Goal: Task Accomplishment & Management: Manage account settings

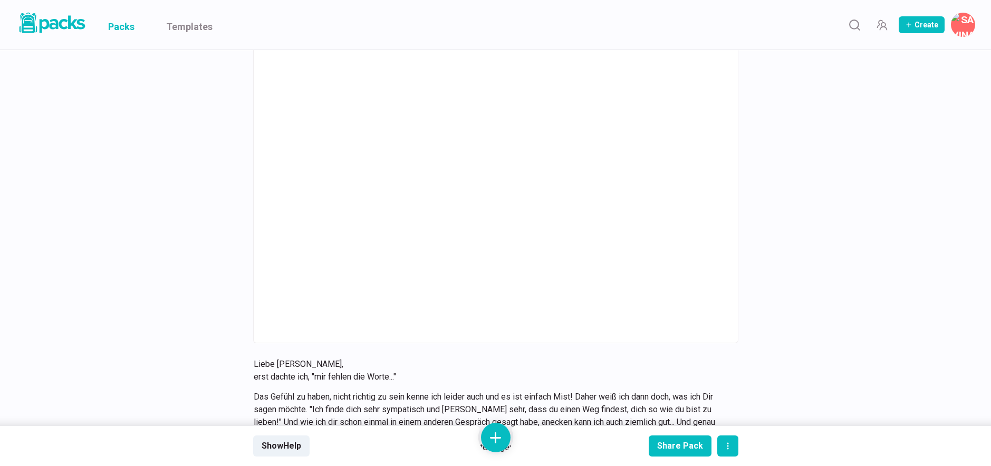
click at [121, 31] on link "Packs" at bounding box center [121, 25] width 26 height 50
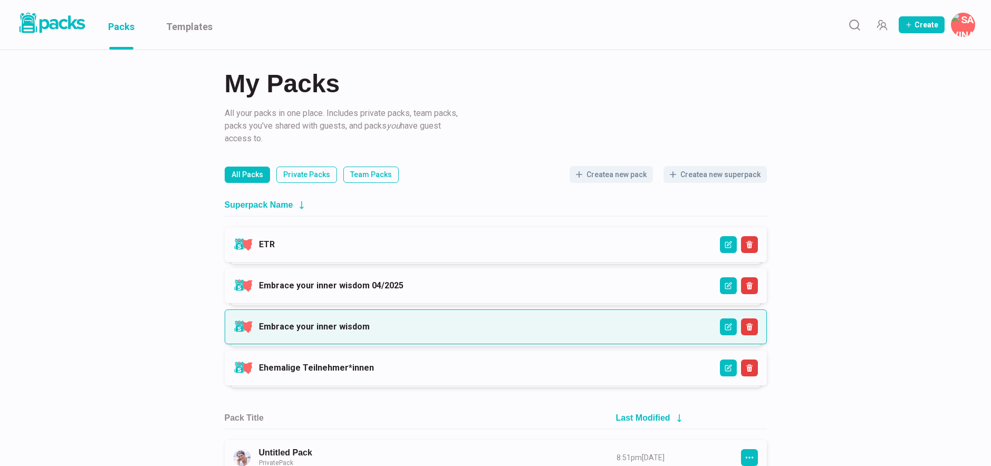
click at [351, 330] on link "Embrace your inner wisdom" at bounding box center [314, 327] width 111 height 10
click at [305, 332] on link "Embrace your inner wisdom" at bounding box center [314, 327] width 111 height 10
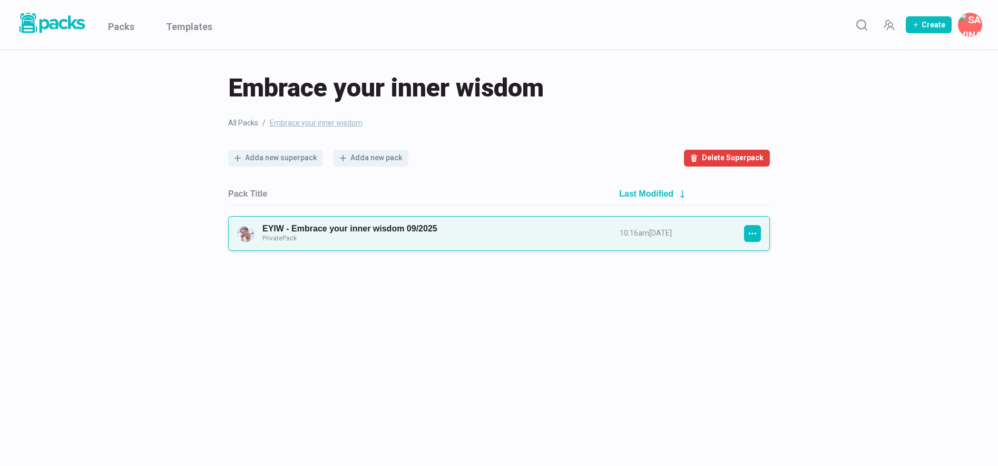
click at [535, 237] on link "EYIW - Embrace your inner wisdom 09/2025 Private Pack" at bounding box center [432, 234] width 338 height 20
click at [755, 230] on icon "button" at bounding box center [752, 233] width 9 height 9
click at [771, 363] on button "Duplicate Pack" at bounding box center [802, 365] width 114 height 26
click at [416, 232] on link "Copy: EYIW - Embrace your inner wisdom 09/2025 Private Pack" at bounding box center [432, 234] width 338 height 20
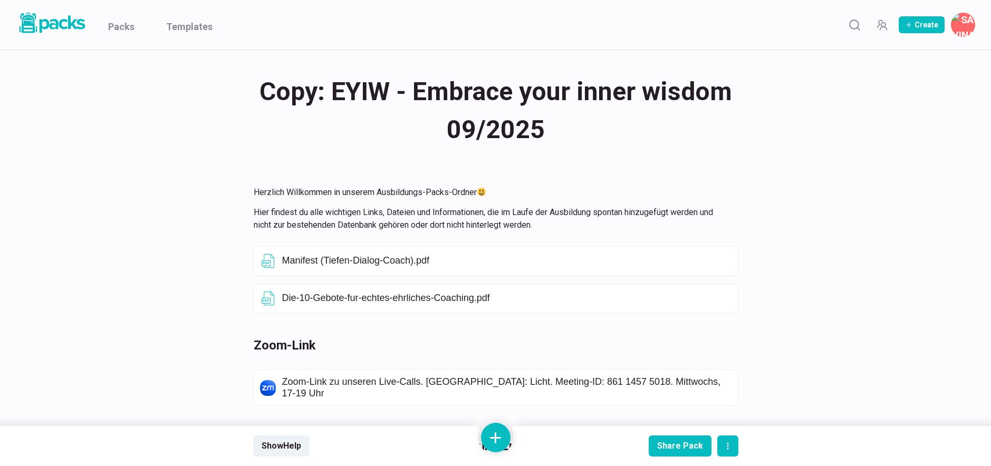
click at [332, 94] on div "Copy: EYIW - Embrace your inner wisdom 09/2025 Copy: EYIW - Embrace your inner …" at bounding box center [495, 110] width 485 height 79
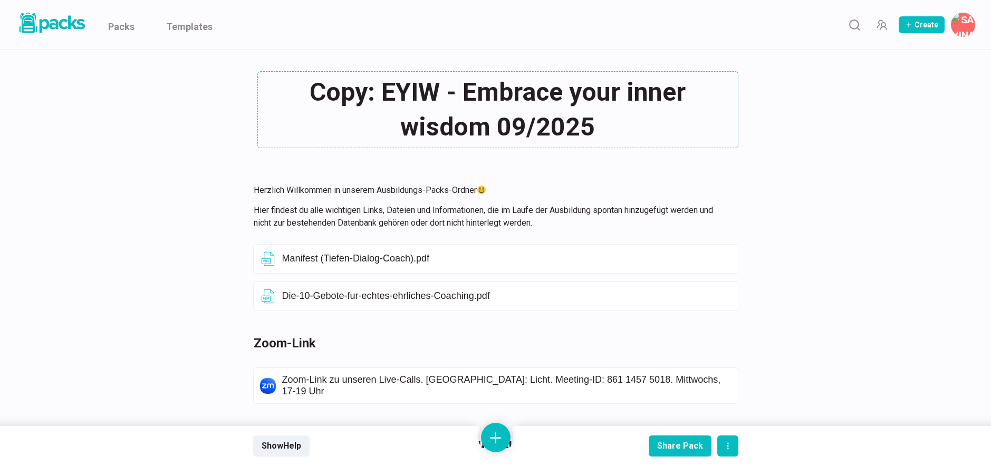
click at [379, 91] on textarea "Copy: EYIW - Embrace your inner wisdom 09/2025" at bounding box center [497, 109] width 481 height 77
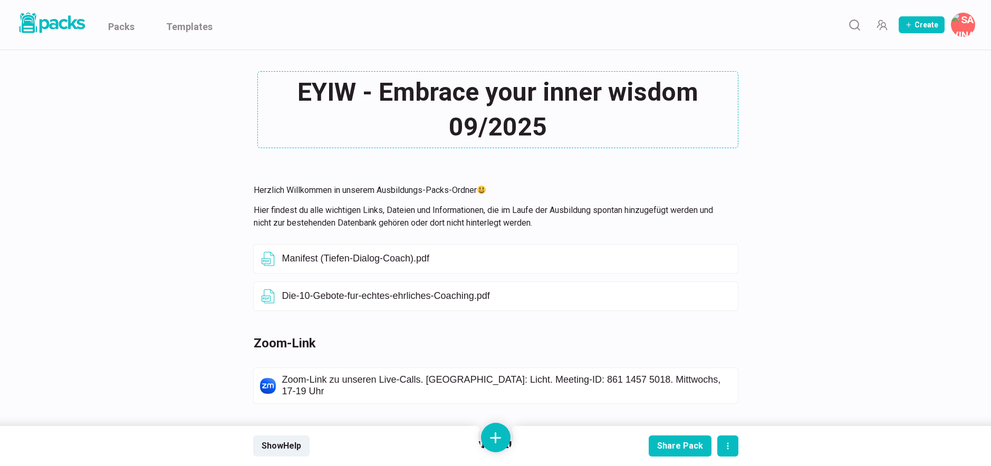
click at [478, 123] on textarea "EYIW - Embrace your inner wisdom 09/2025" at bounding box center [497, 109] width 481 height 77
type textarea "EYIW - Embrace your inner wisdom 04/2026"
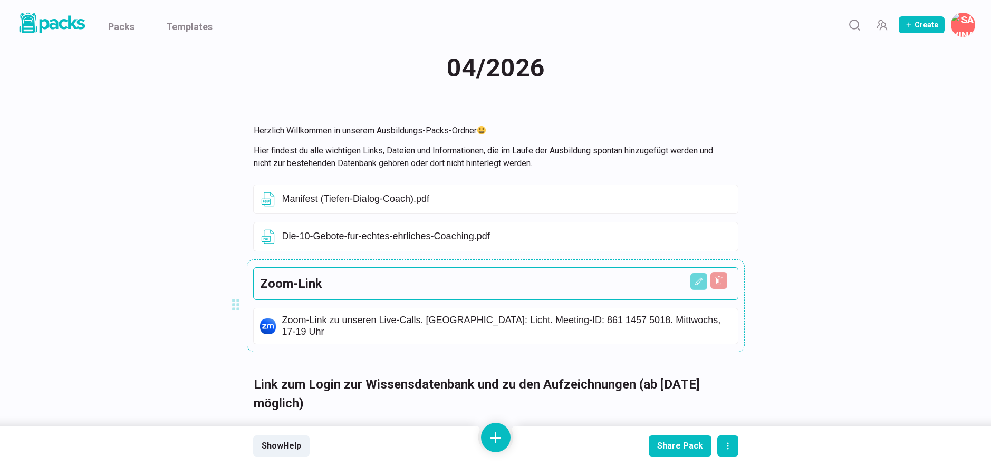
scroll to position [88, 0]
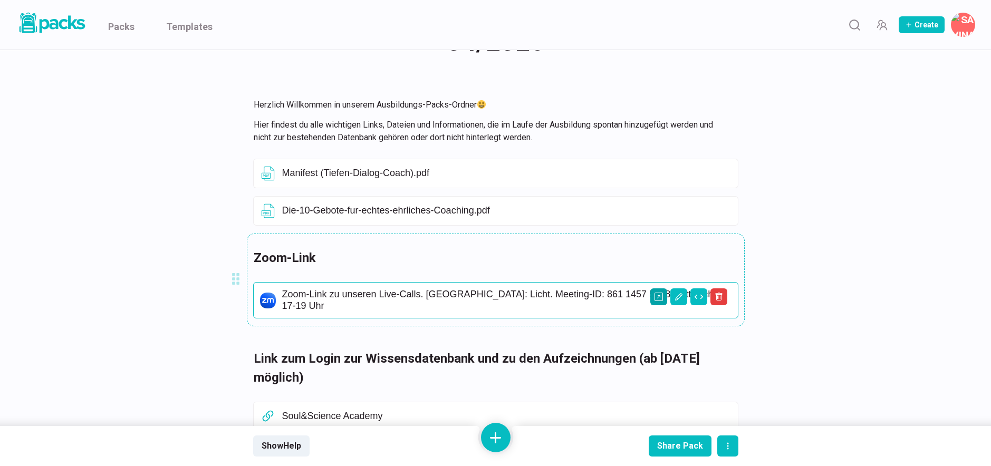
click at [659, 297] on icon "Open external link" at bounding box center [658, 297] width 8 height 8
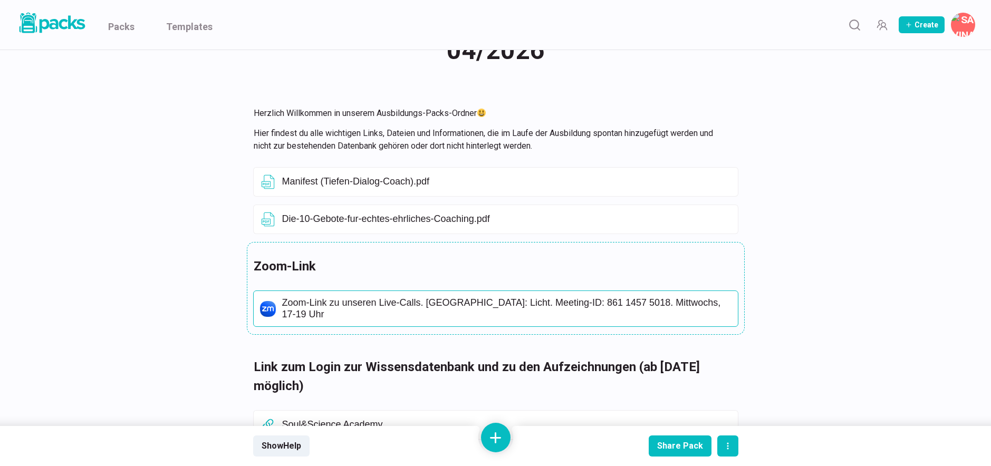
scroll to position [0, 0]
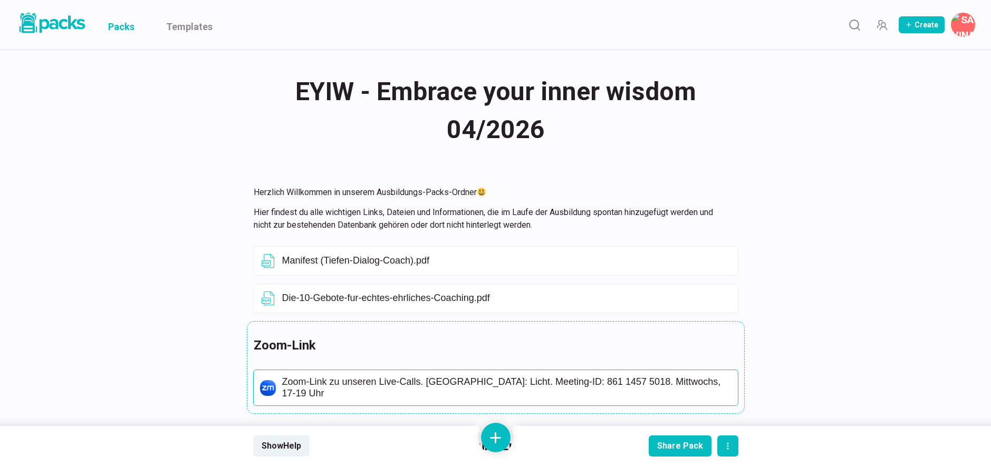
click at [125, 21] on link "Packs" at bounding box center [121, 25] width 26 height 50
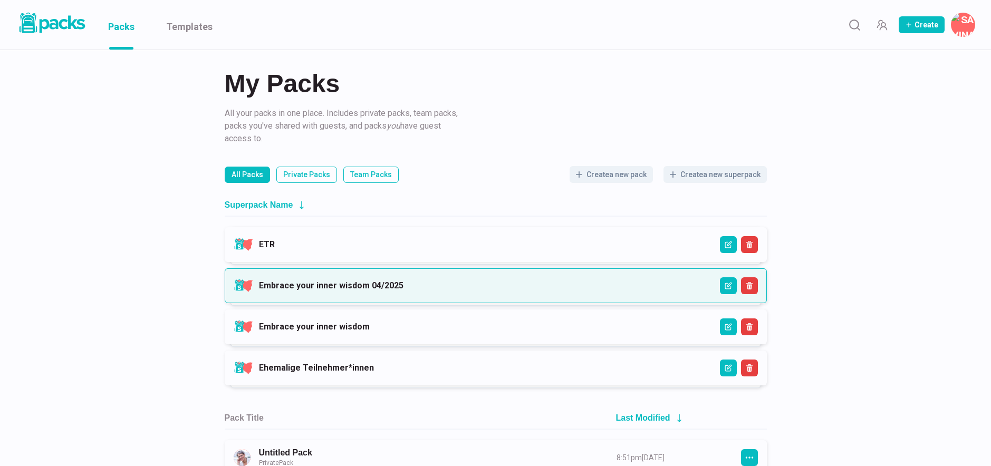
click at [403, 282] on link "Embrace your inner wisdom 04/2025" at bounding box center [331, 285] width 144 height 10
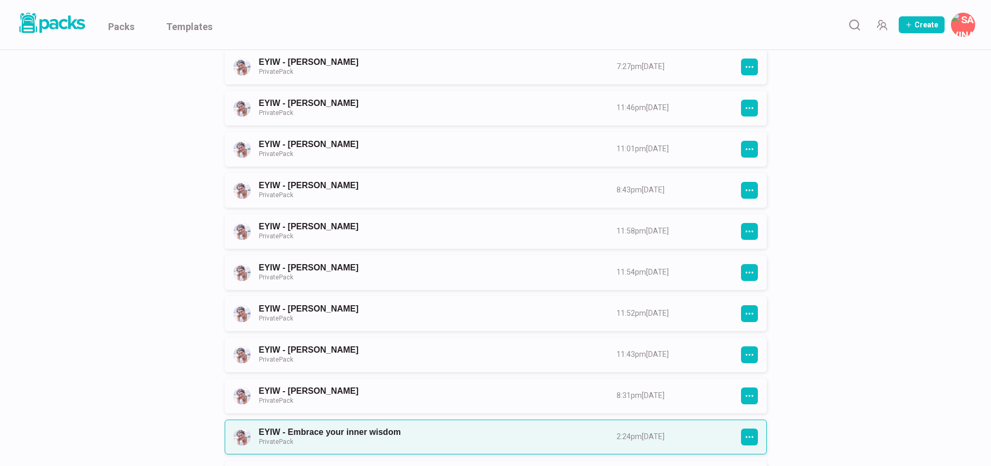
scroll to position [400, 0]
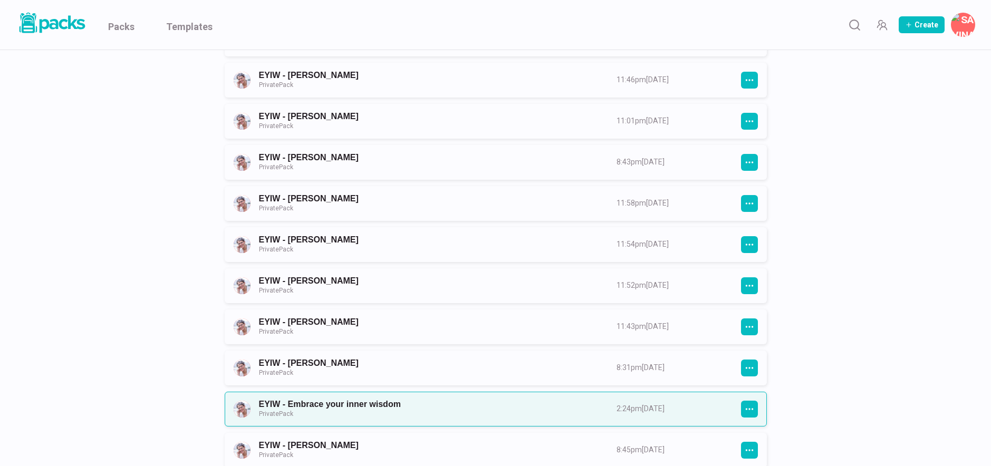
click at [433, 407] on link "EYIW - Embrace your inner wisdom Private Pack" at bounding box center [428, 409] width 338 height 20
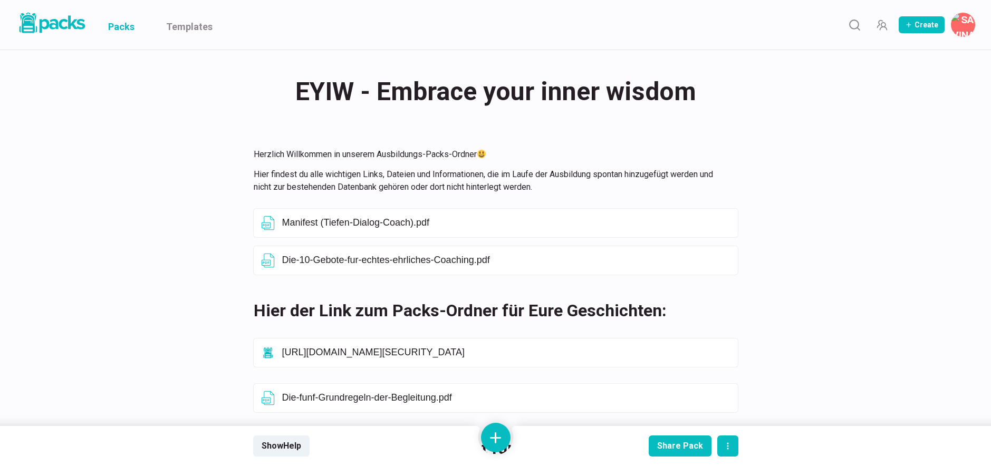
click at [118, 28] on link "Packs" at bounding box center [121, 25] width 26 height 50
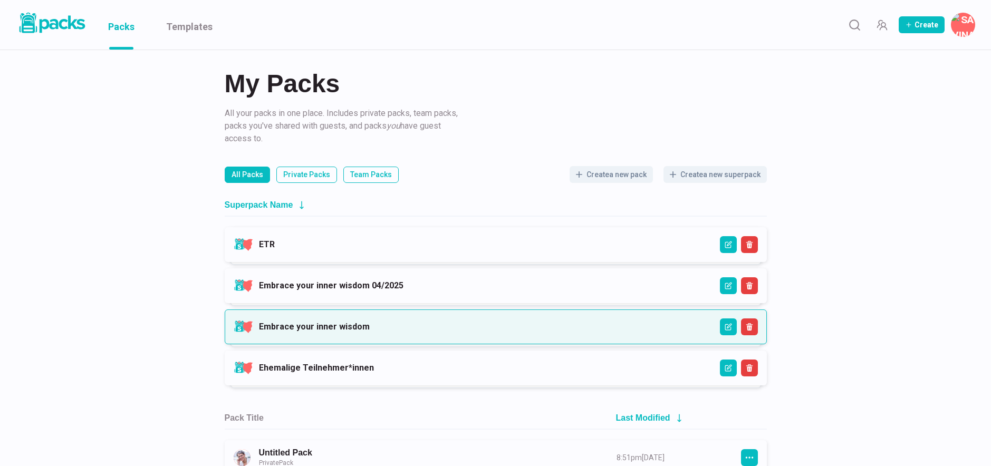
click at [370, 324] on link "Embrace your inner wisdom" at bounding box center [314, 327] width 111 height 10
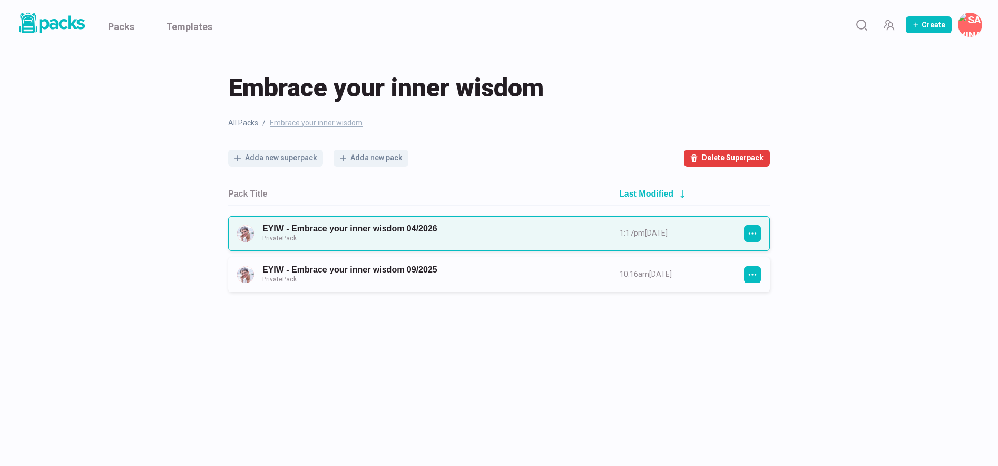
click at [423, 231] on link "EYIW - Embrace your inner wisdom 04/2026 Private Pack" at bounding box center [432, 234] width 338 height 20
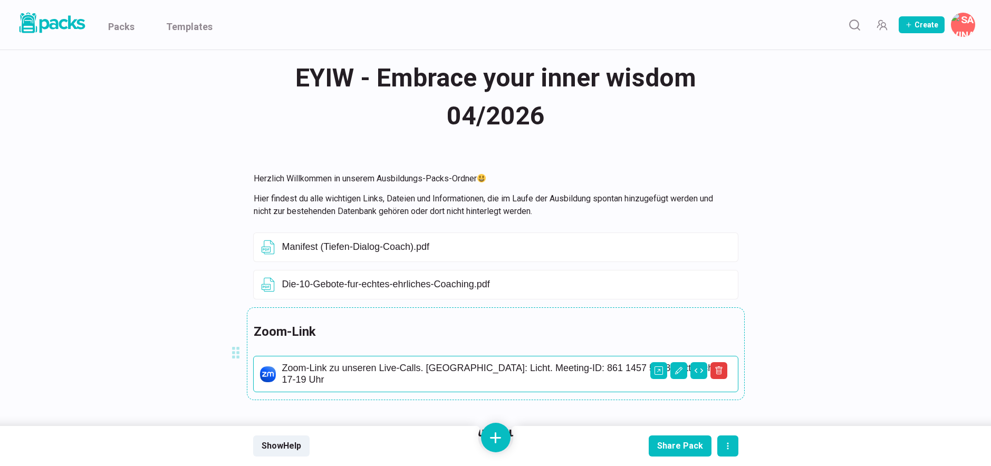
scroll to position [50, 0]
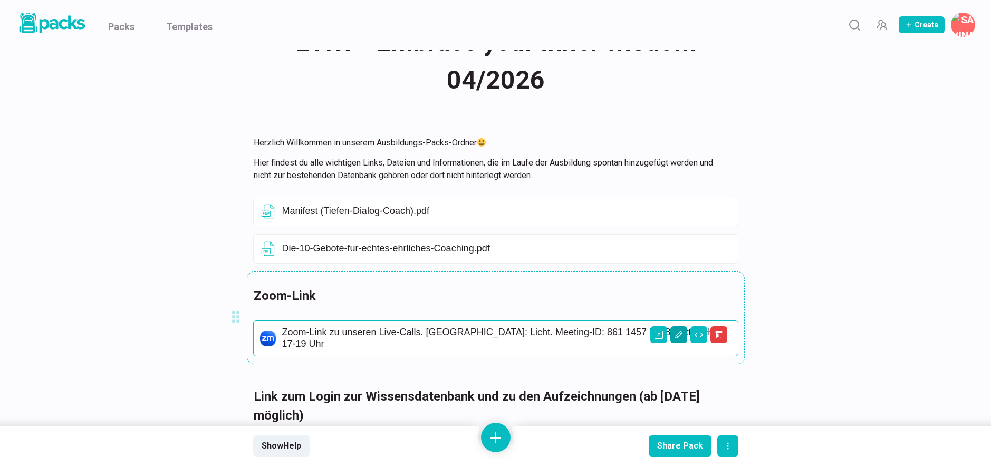
click at [681, 333] on icon "Edit asset" at bounding box center [678, 335] width 8 height 8
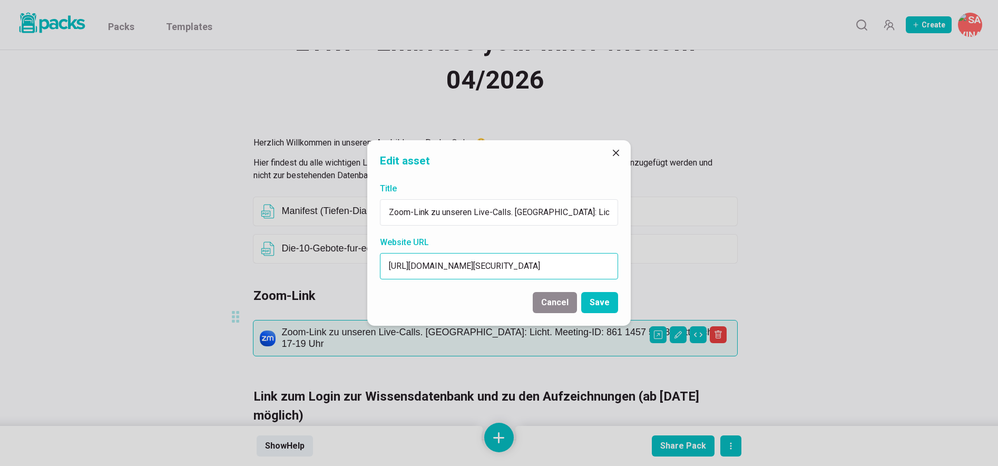
click at [477, 263] on input "[URL][DOMAIN_NAME][SECURITY_DATA]" at bounding box center [499, 266] width 238 height 26
click at [478, 264] on input "[URL][DOMAIN_NAME][SECURITY_DATA]" at bounding box center [499, 266] width 238 height 26
click at [517, 266] on input "[URL][DOMAIN_NAME][SECURITY_DATA]" at bounding box center [499, 266] width 238 height 26
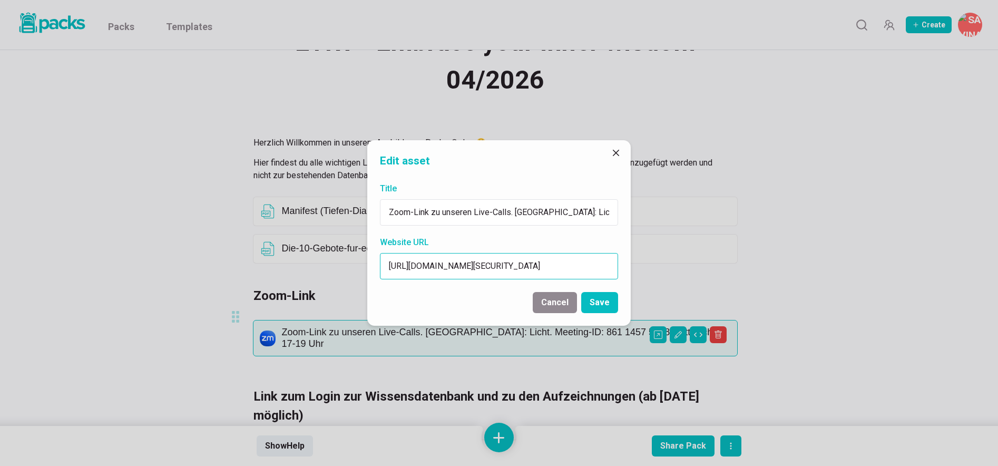
click at [517, 266] on input "[URL][DOMAIN_NAME][SECURITY_DATA]" at bounding box center [499, 266] width 238 height 26
type input "Link folgt"
click at [602, 297] on button "Save" at bounding box center [599, 302] width 37 height 21
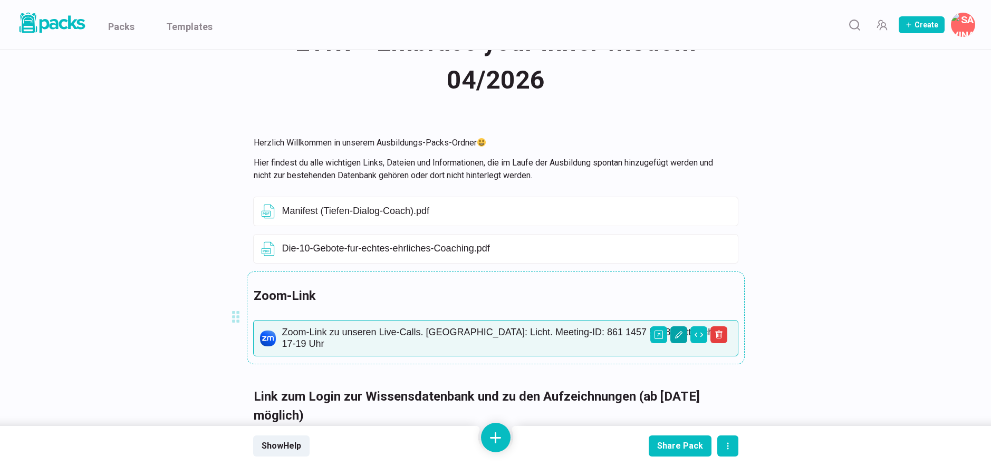
click at [678, 336] on icon "Edit asset" at bounding box center [677, 334] width 7 height 7
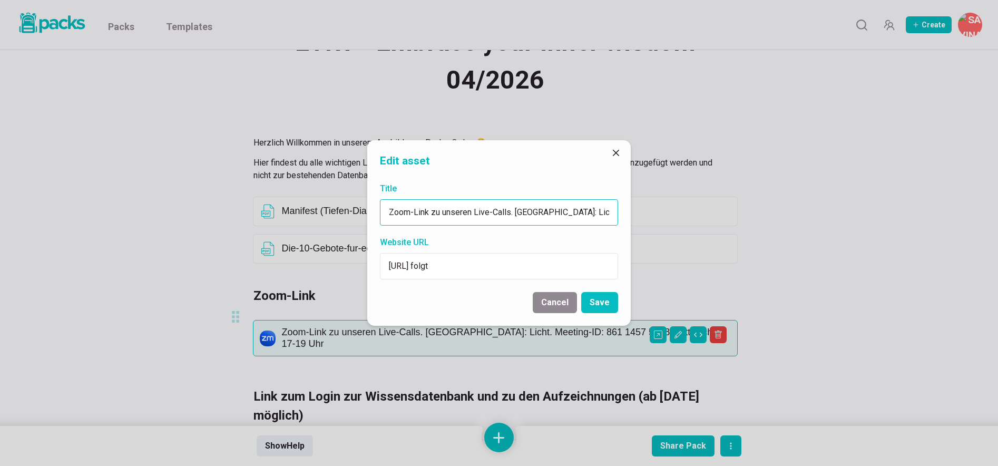
click at [556, 212] on input "Zoom-Link zu unseren Live-Calls. [GEOGRAPHIC_DATA]: Licht. Meeting-ID: 861 1457…" at bounding box center [499, 212] width 238 height 26
type input "l"
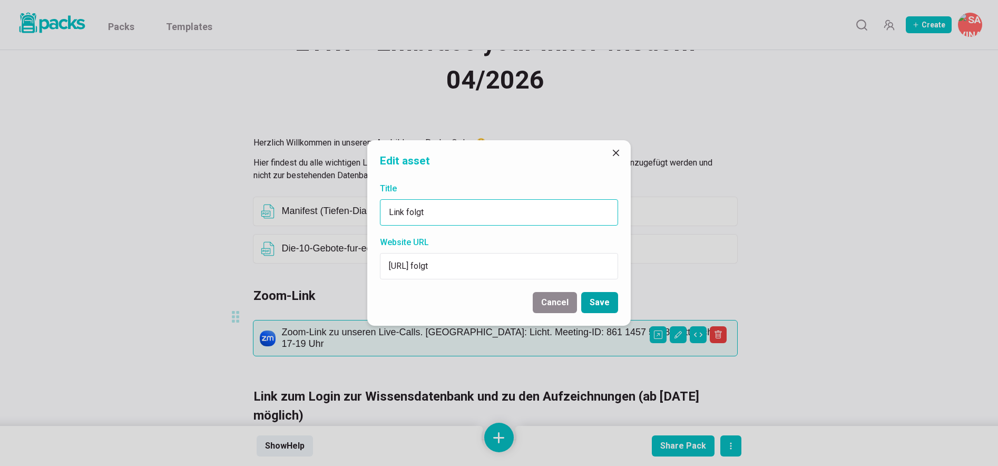
type input "Link folgt"
click at [606, 299] on button "Save" at bounding box center [599, 302] width 37 height 21
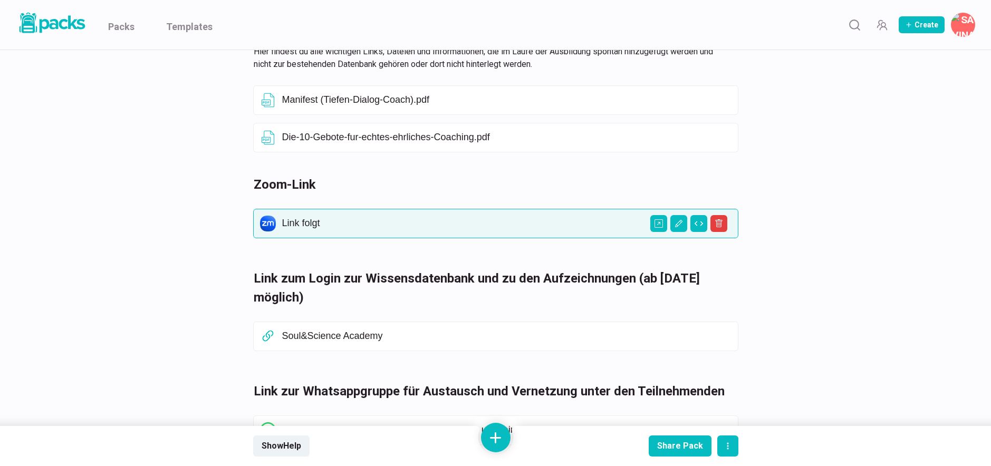
scroll to position [179, 0]
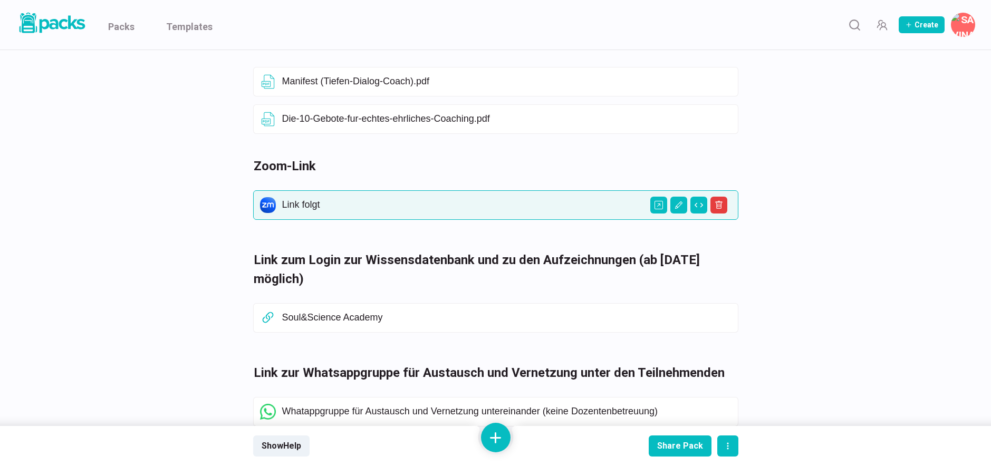
click at [802, 289] on div "EYIW - Embrace your inner wisdom 04/2026 EYIW - Embrace your inner wisdom 04/20…" at bounding box center [495, 377] width 791 height 1012
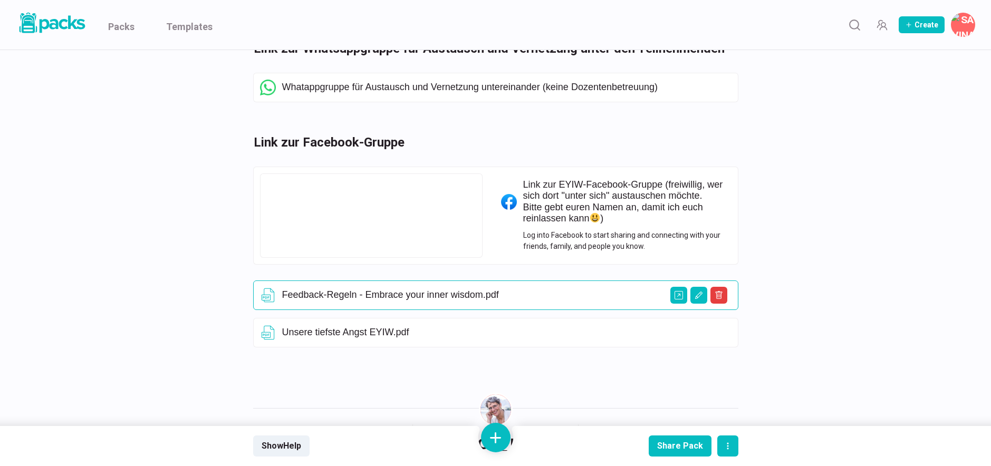
scroll to position [336, 0]
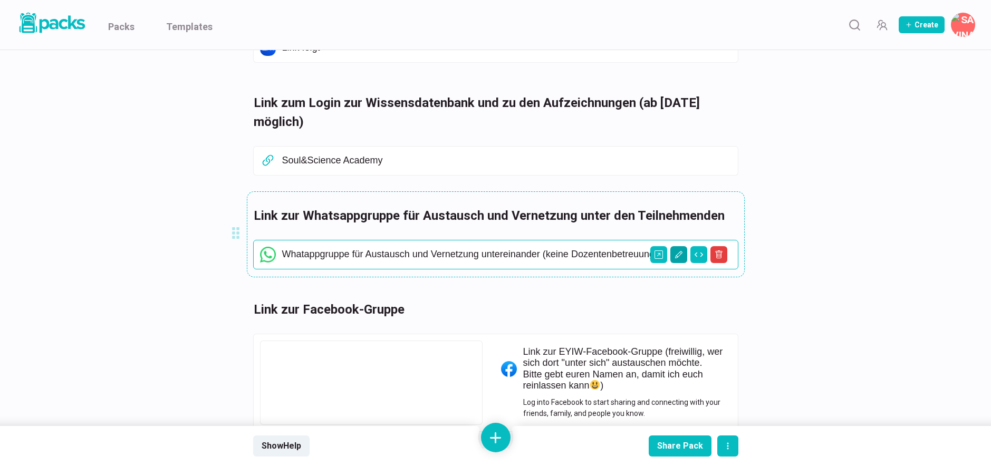
click at [681, 256] on icon "Edit asset" at bounding box center [678, 254] width 8 height 8
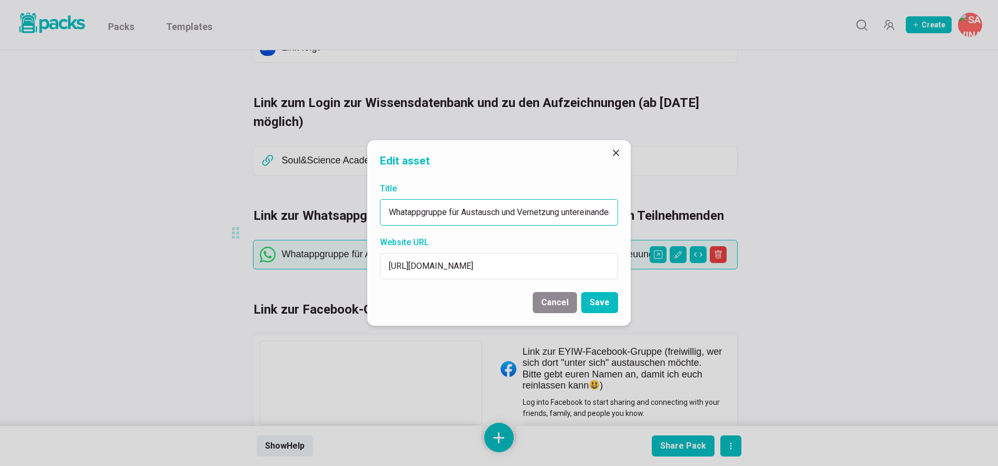
click at [551, 213] on input "Whatappgruppe für Austausch und Vernetzung untereinander (keine Dozentenbetreuu…" at bounding box center [499, 212] width 238 height 26
type input "Link folgt"
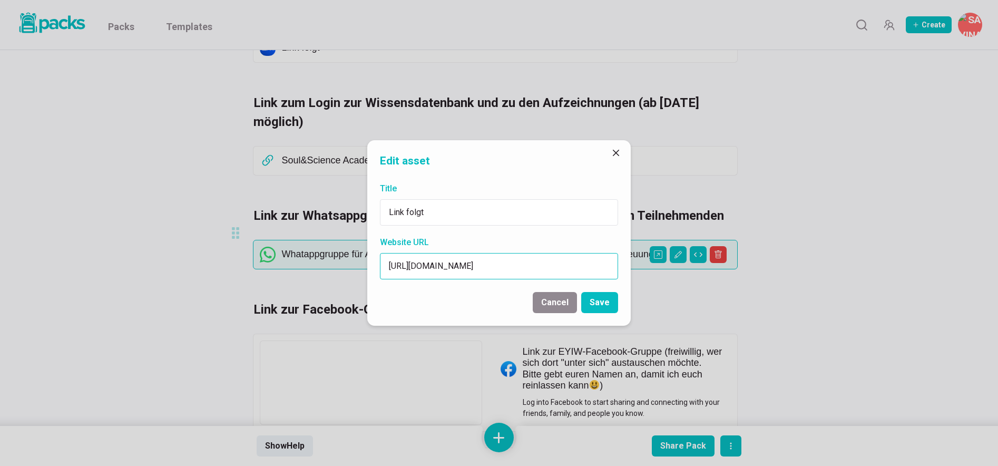
click at [523, 265] on input "[URL][DOMAIN_NAME]" at bounding box center [499, 266] width 238 height 26
type input "l"
type input "Link folgt"
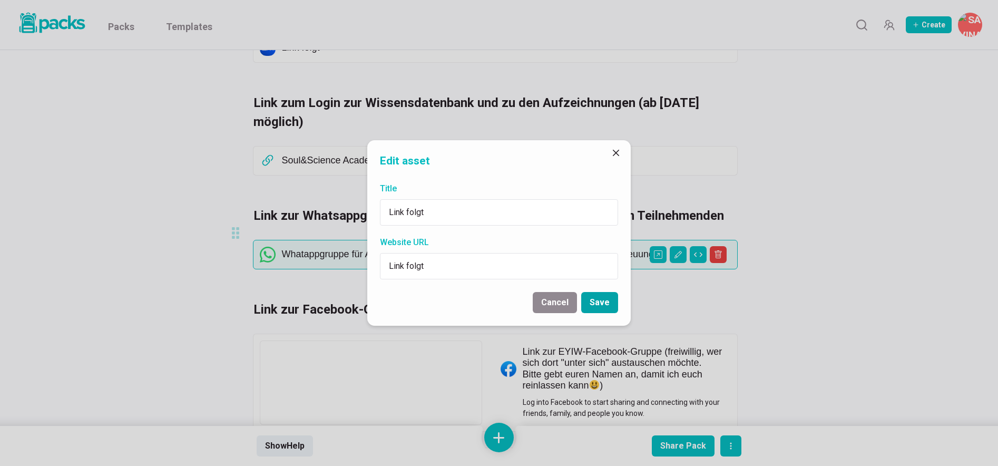
click at [601, 299] on button "Save" at bounding box center [599, 302] width 37 height 21
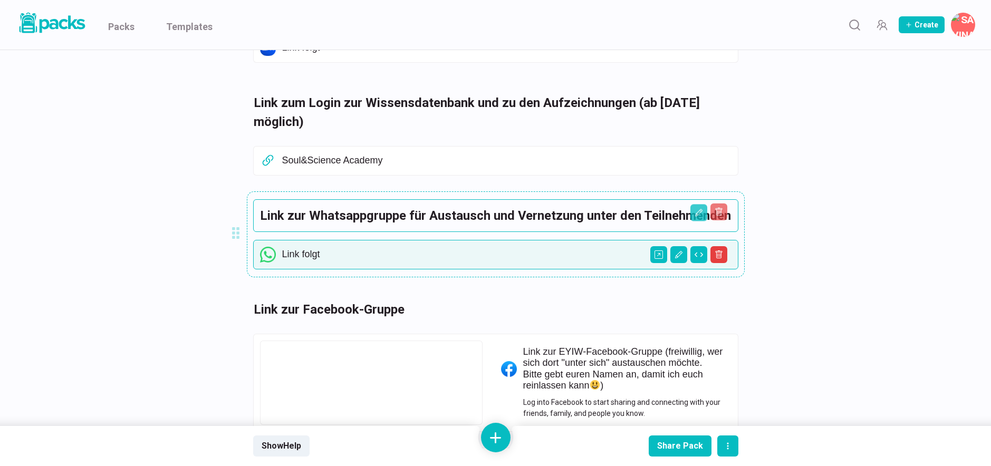
click at [391, 213] on h3 "Link zur Whatsappgruppe für Austausch und Vernetzung unter den Teilnehmenden" at bounding box center [495, 215] width 471 height 19
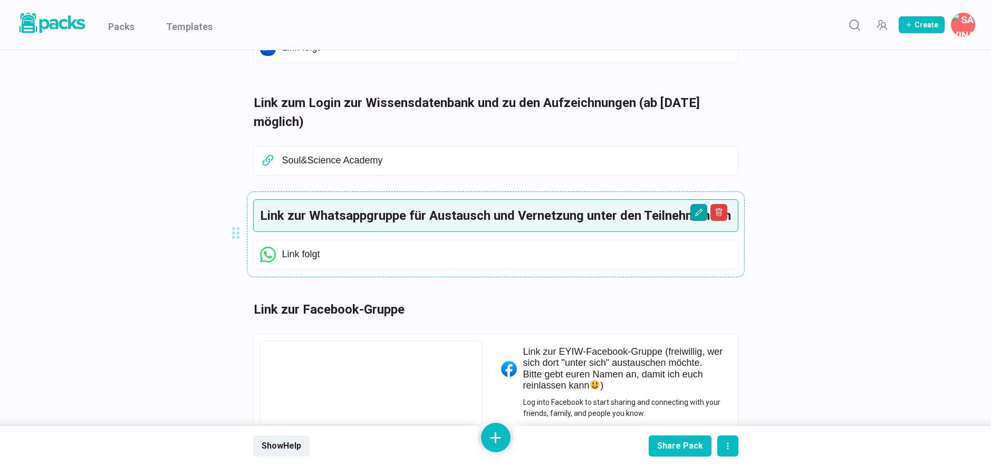
click at [694, 212] on icon "Edit asset" at bounding box center [698, 212] width 8 height 8
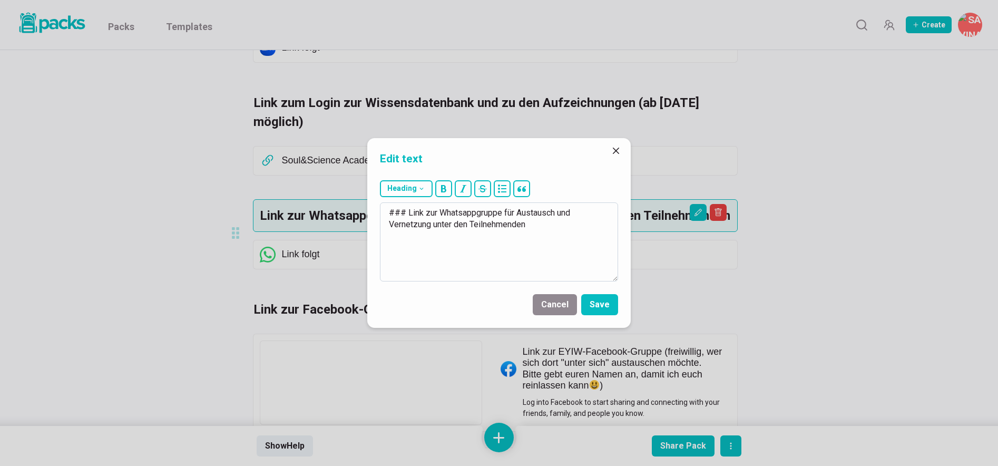
click at [461, 212] on textarea "### Link zur Whatsappgruppe für Austausch und Vernetzung unter den Teilnehmenden" at bounding box center [499, 241] width 238 height 79
type textarea "### Link zur internen geschlossenen Telegram-Gruppe für Austausch und Vernetzun…"
click at [597, 300] on button "Save" at bounding box center [599, 304] width 37 height 21
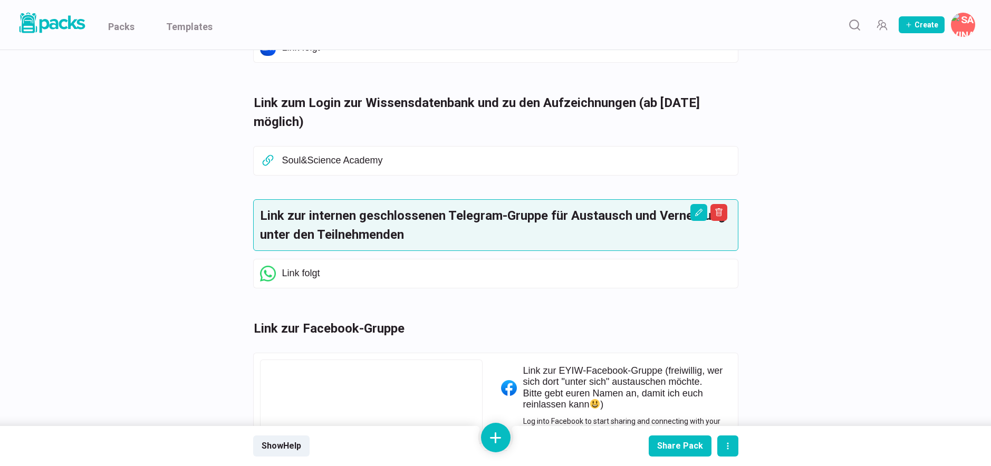
scroll to position [0, 0]
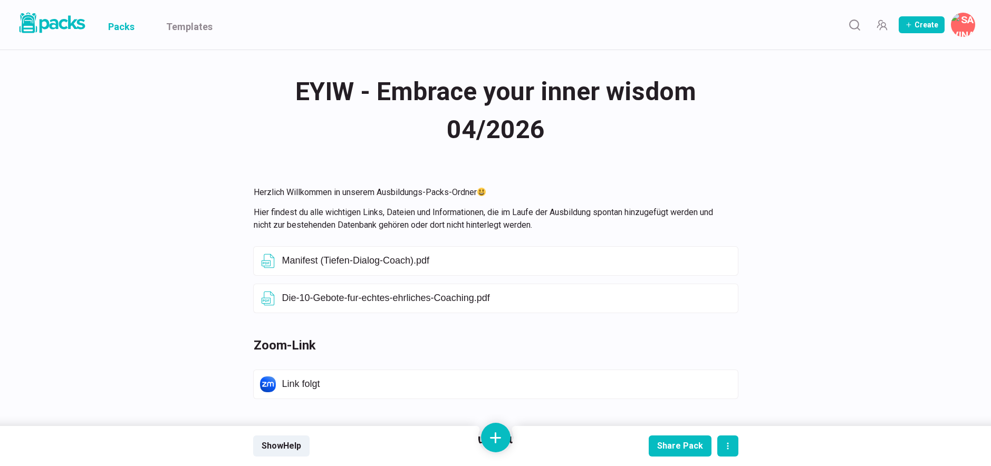
click at [117, 27] on link "Packs" at bounding box center [121, 25] width 26 height 50
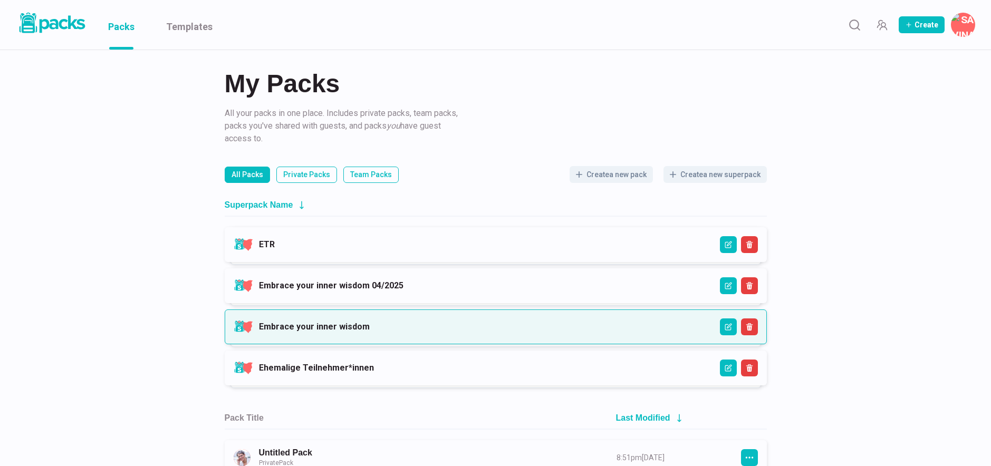
click at [370, 325] on link "Embrace your inner wisdom" at bounding box center [314, 327] width 111 height 10
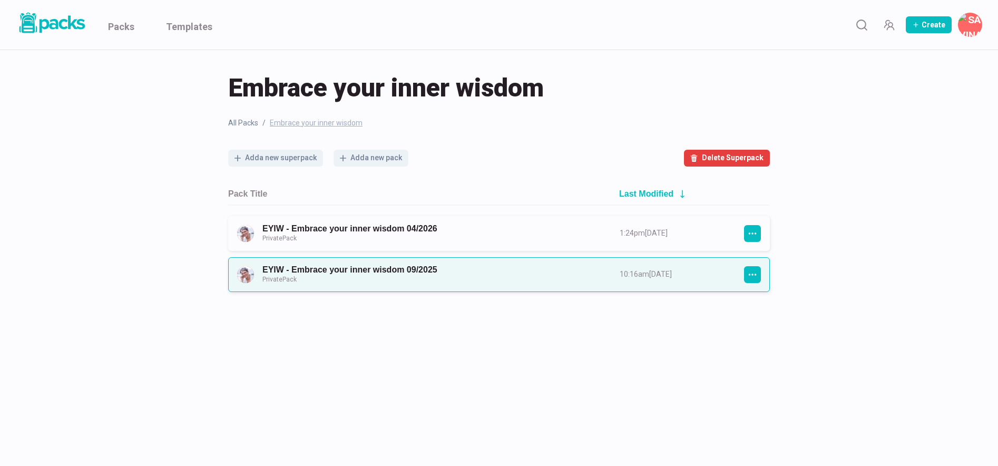
click at [468, 275] on link "EYIW - Embrace your inner wisdom 09/2025 Private Pack" at bounding box center [432, 275] width 338 height 20
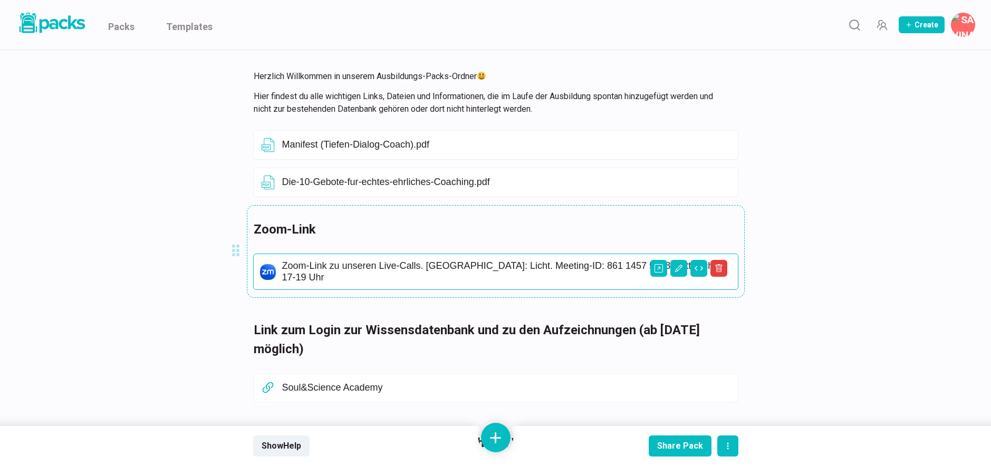
scroll to position [132, 0]
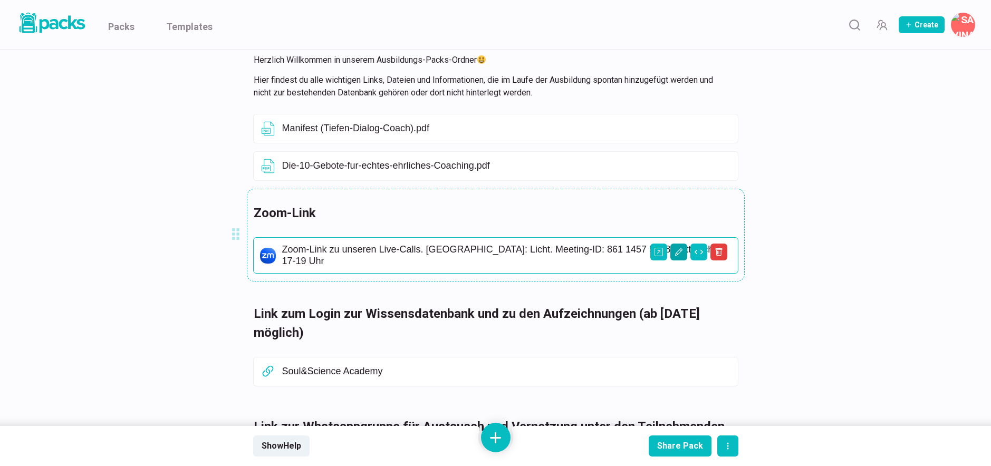
click at [680, 251] on icon "Edit asset" at bounding box center [677, 251] width 7 height 7
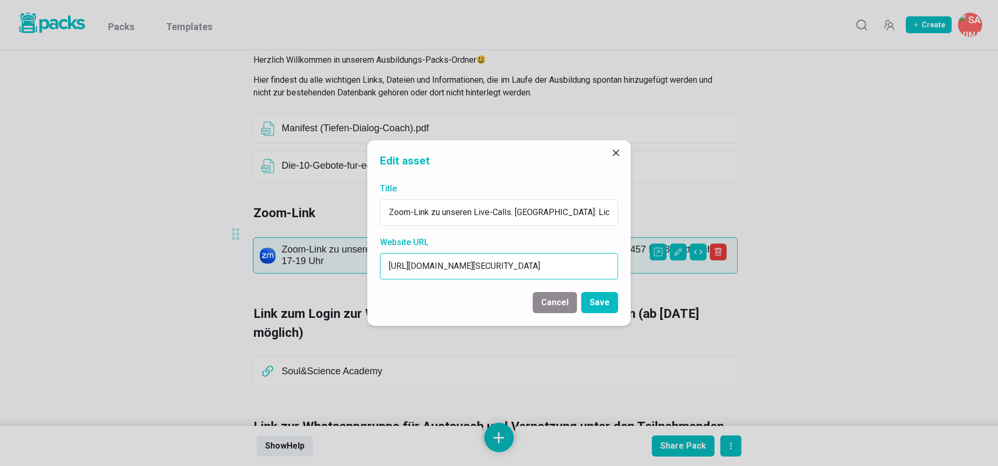
click at [507, 270] on input "[URL][DOMAIN_NAME][SECURITY_DATA]" at bounding box center [499, 266] width 238 height 26
click at [506, 270] on input "[URL][DOMAIN_NAME][SECURITY_DATA]" at bounding box center [499, 266] width 238 height 26
paste input "Soul&Science Academy lädt Sie zu einem geplanten Zoom-Meeting ein. Thema: EYIW …"
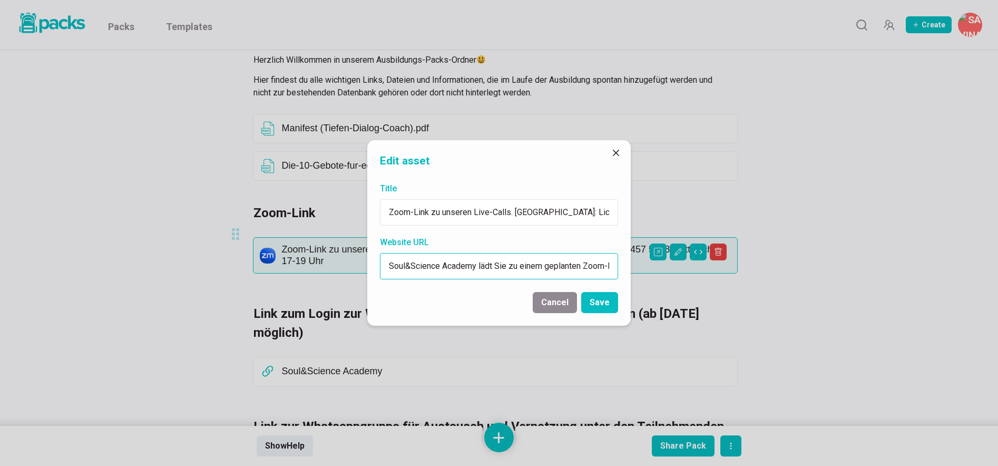
click at [511, 271] on input "Soul&Science Academy lädt Sie zu einem geplanten Zoom-Meeting ein. Thema: EYIW …" at bounding box center [499, 266] width 238 height 26
paste input "[URL][DOMAIN_NAME][SECURITY_DATA]"
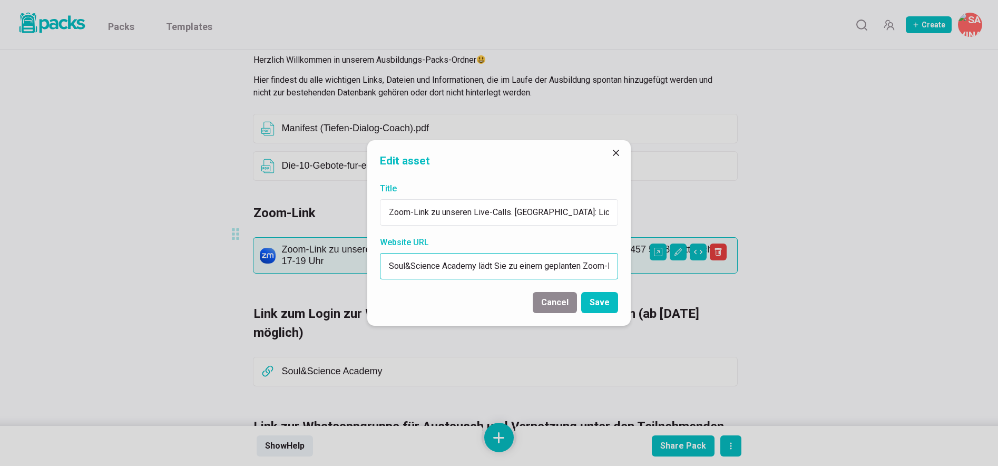
type input "[URL][DOMAIN_NAME][SECURITY_DATA]"
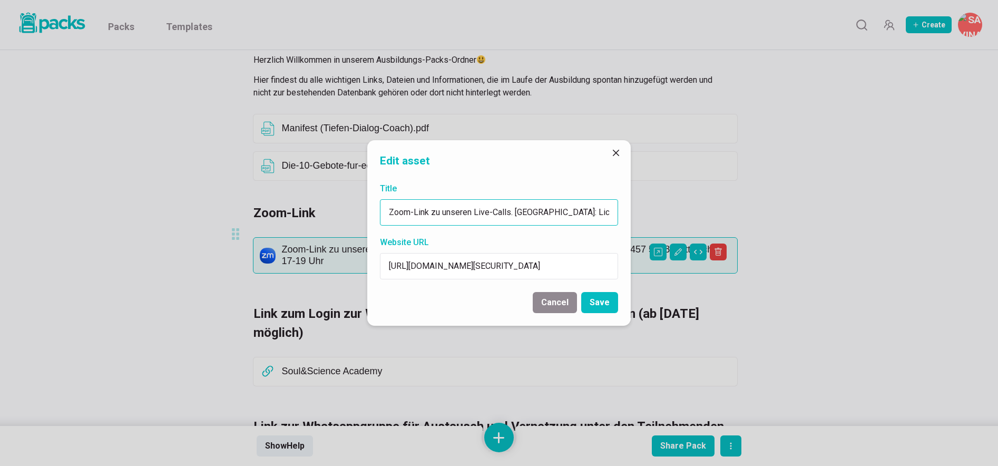
click at [566, 211] on input "Zoom-Link zu unseren Live-Calls. [GEOGRAPHIC_DATA]: Licht. Meeting-ID: 861 1457…" at bounding box center [499, 212] width 238 height 26
drag, startPoint x: 578, startPoint y: 212, endPoint x: 623, endPoint y: 213, distance: 44.3
click at [623, 213] on div "Title Zoom-Link zu unseren Live-Calls. [GEOGRAPHIC_DATA]: Licht. Meeting-ID: 86…" at bounding box center [499, 230] width 264 height 105
click at [556, 215] on input "Zoom-Link zu unseren Live-Calls. [GEOGRAPHIC_DATA]: Licht. Meeting-ID: 861 1457…" at bounding box center [499, 212] width 238 height 26
drag, startPoint x: 547, startPoint y: 212, endPoint x: 493, endPoint y: 214, distance: 53.3
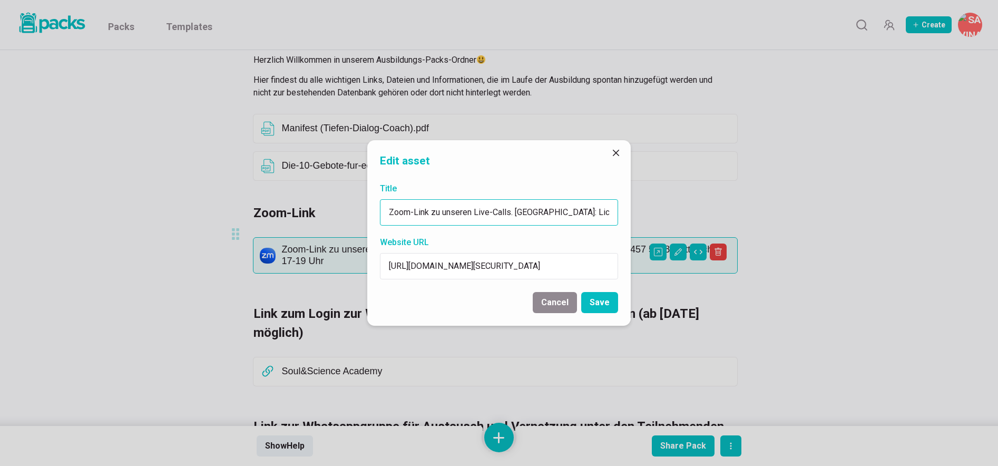
click at [493, 214] on input "Zoom-Link zu unseren Live-Calls. [GEOGRAPHIC_DATA]: Licht. Meeting-ID: 861 1457…" at bounding box center [499, 212] width 238 height 26
drag, startPoint x: 596, startPoint y: 214, endPoint x: 617, endPoint y: 214, distance: 20.6
click at [617, 214] on input "Zoom-Link zu unseren Live-Calls. [GEOGRAPHIC_DATA]: Licht. Meeting-ID: 861 1457…" at bounding box center [499, 212] width 238 height 26
click at [606, 303] on button "Save" at bounding box center [599, 302] width 37 height 21
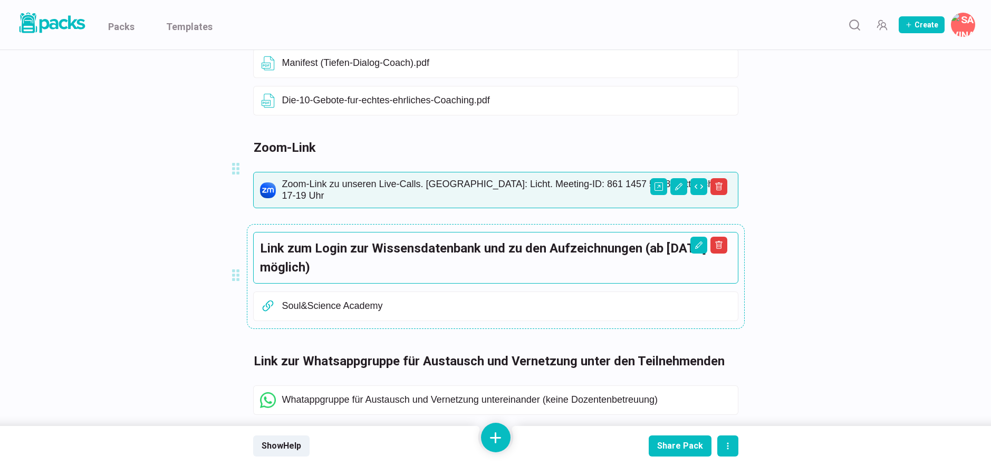
scroll to position [200, 0]
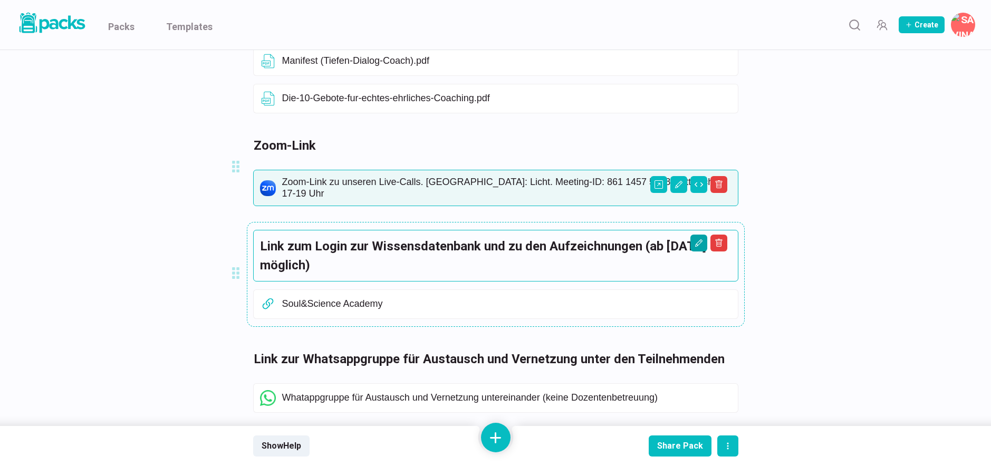
click at [696, 239] on icon "Edit asset" at bounding box center [698, 243] width 8 height 8
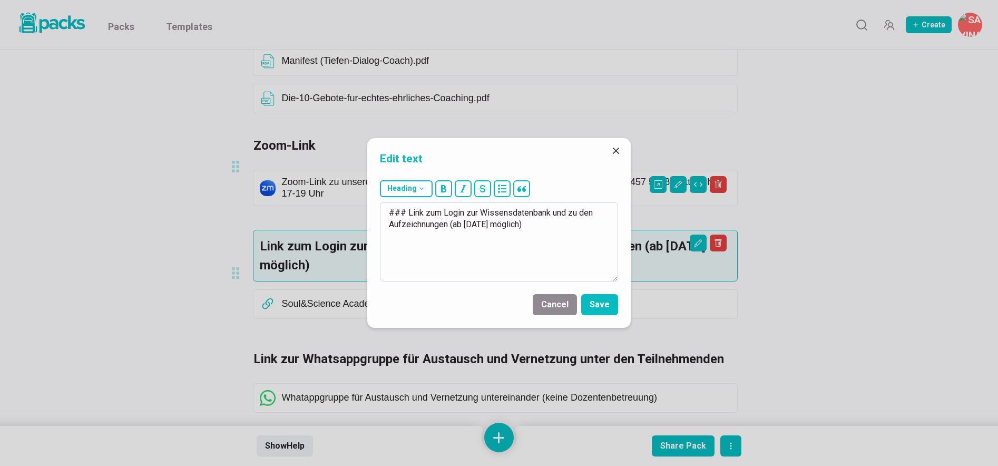
click at [560, 230] on textarea "### Link zum Login zur Wissensdatenbank und zu den Aufzeichnungen (ab [DATE] mö…" at bounding box center [499, 241] width 238 height 79
drag, startPoint x: 556, startPoint y: 226, endPoint x: 454, endPoint y: 224, distance: 102.3
click at [454, 224] on textarea "### Link zum Login zur Wissensdatenbank und zu den Aufzeichnungen (ab [DATE] mö…" at bounding box center [499, 241] width 238 height 79
click at [530, 226] on textarea "### Link zum Login zur Wissensdatenbank und zu den Aufzeichnungen (ab [DATE] mö…" at bounding box center [499, 241] width 238 height 79
drag, startPoint x: 540, startPoint y: 224, endPoint x: 455, endPoint y: 225, distance: 84.9
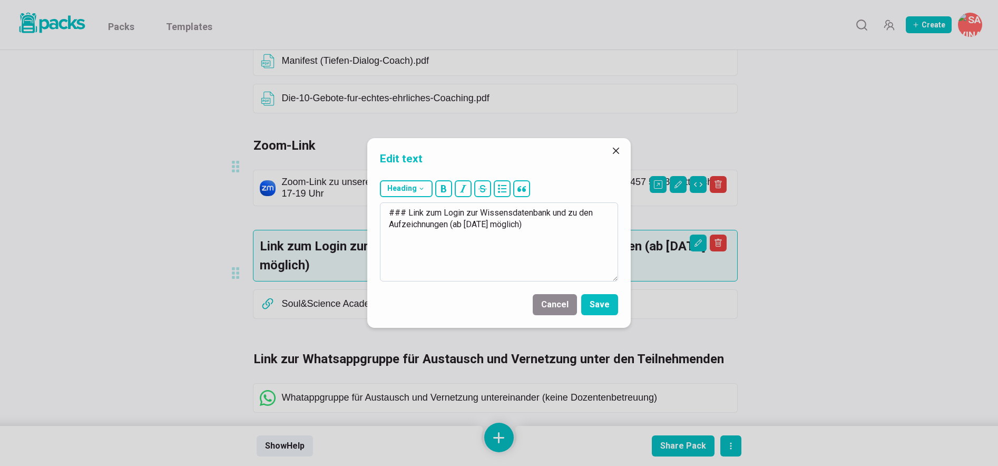
click at [455, 225] on textarea "### Link zum Login zur Wissensdatenbank und zu den Aufzeichnungen (ab [DATE] mö…" at bounding box center [499, 241] width 238 height 79
click at [569, 214] on textarea "### Link zum Login zur Wissensdatenbank und zu den Aufzeichnungen" at bounding box center [499, 241] width 238 height 79
type textarea "### Link zum Login zur Wissensdatenbank und ab Start Live-Academy auch zu den A…"
click at [607, 305] on button "Save" at bounding box center [599, 304] width 37 height 21
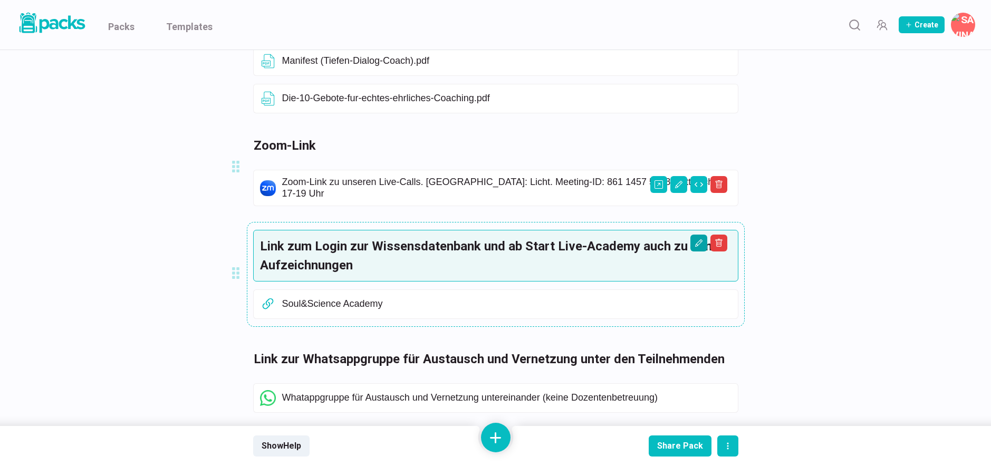
click at [703, 235] on button "Edit asset" at bounding box center [698, 243] width 17 height 17
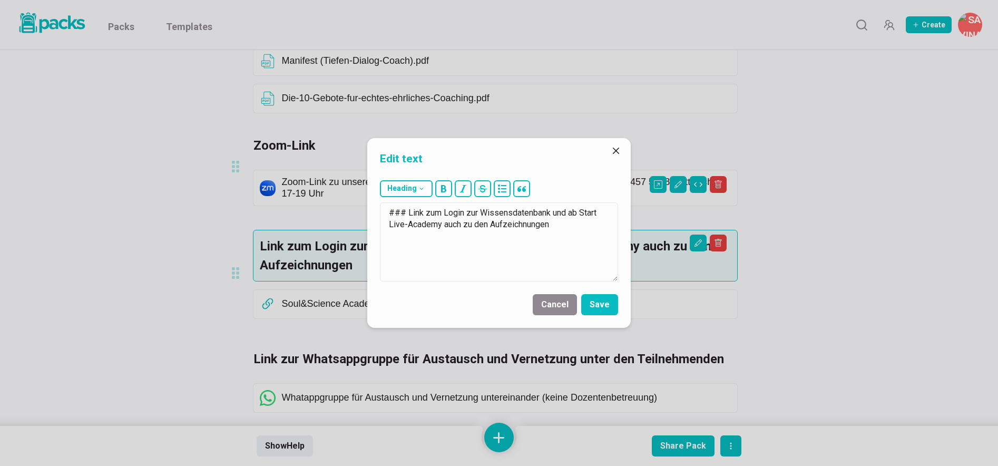
drag, startPoint x: 568, startPoint y: 227, endPoint x: 372, endPoint y: 203, distance: 197.5
click at [372, 203] on div "Heading # H1 ## H2 ### H3 ### Link zum Login zur Wissensdatenbank und ab Start …" at bounding box center [499, 231] width 264 height 110
click at [554, 303] on button "Cancel" at bounding box center [555, 304] width 44 height 21
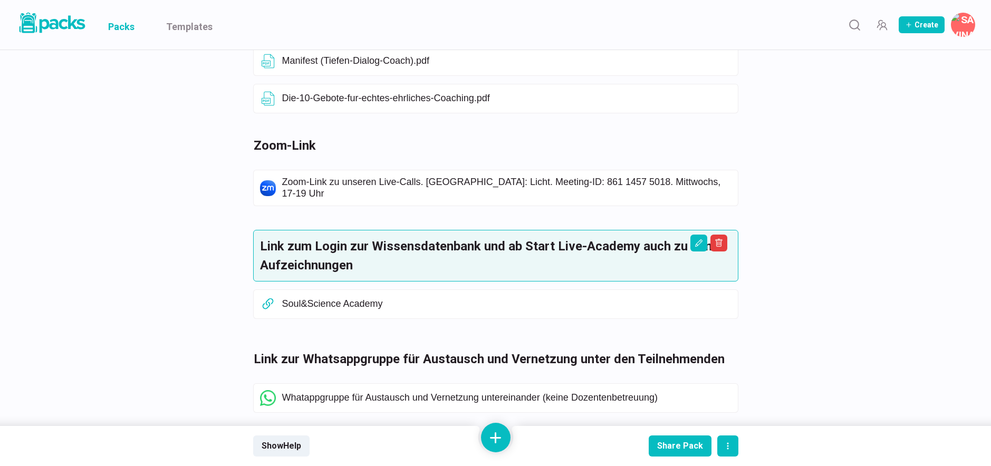
click at [121, 22] on link "Packs" at bounding box center [121, 25] width 26 height 50
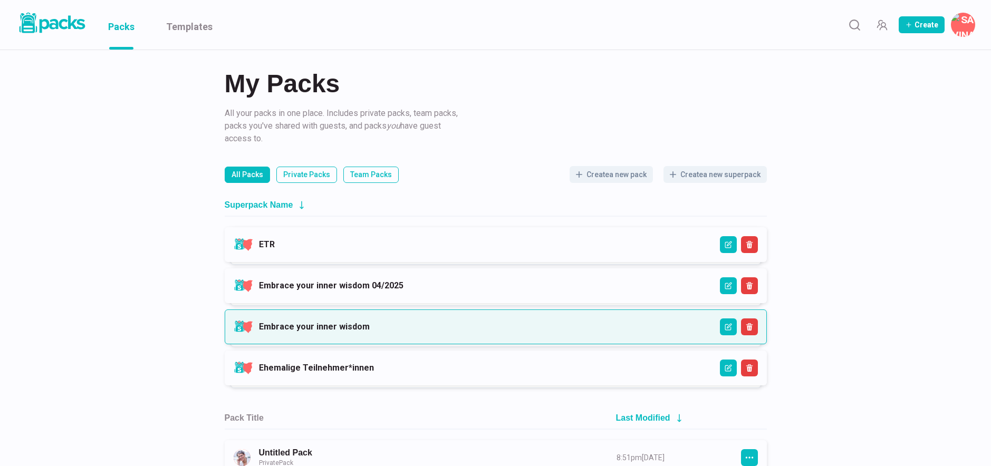
click at [370, 322] on link "Embrace your inner wisdom" at bounding box center [314, 327] width 111 height 10
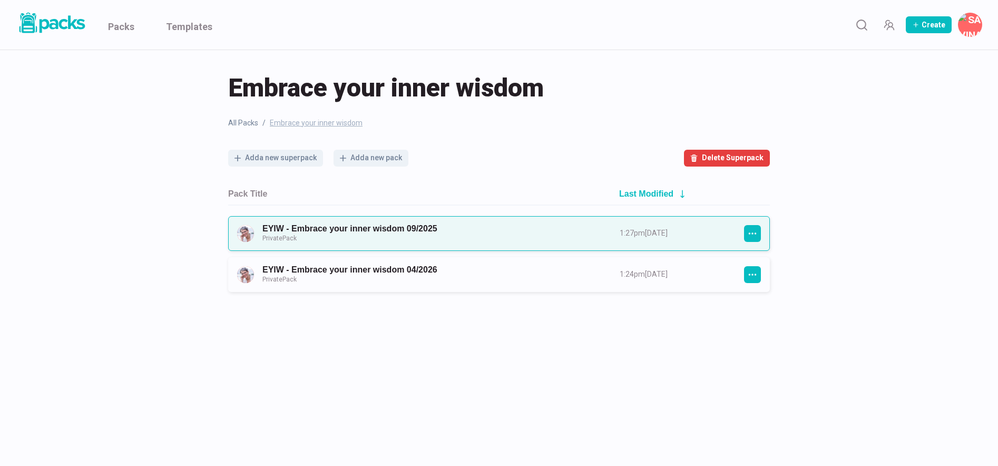
click at [472, 235] on link "EYIW - Embrace your inner wisdom 09/2025 Private Pack" at bounding box center [432, 234] width 338 height 20
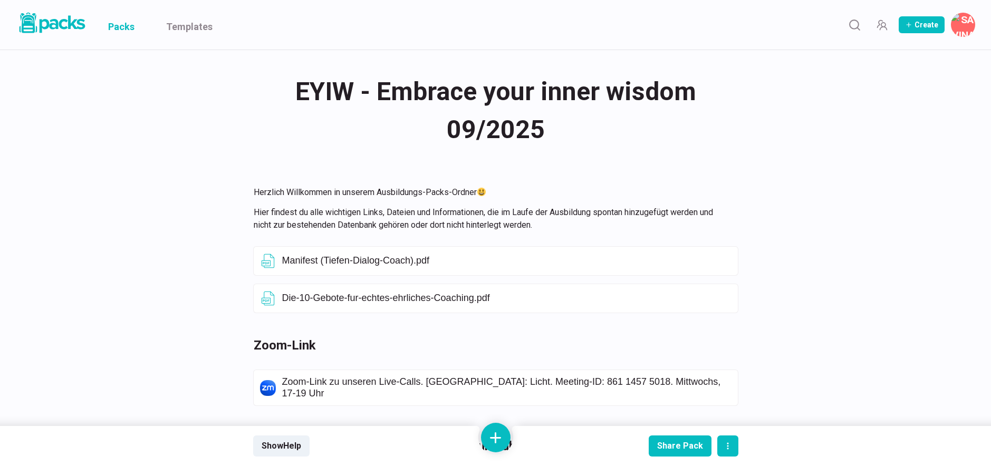
click at [129, 27] on link "Packs" at bounding box center [121, 25] width 26 height 50
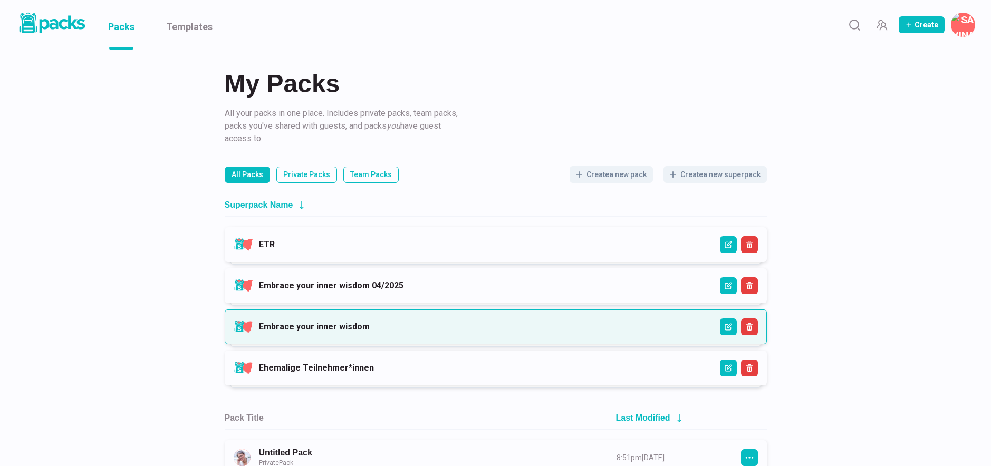
click at [370, 322] on link "Embrace your inner wisdom" at bounding box center [314, 327] width 111 height 10
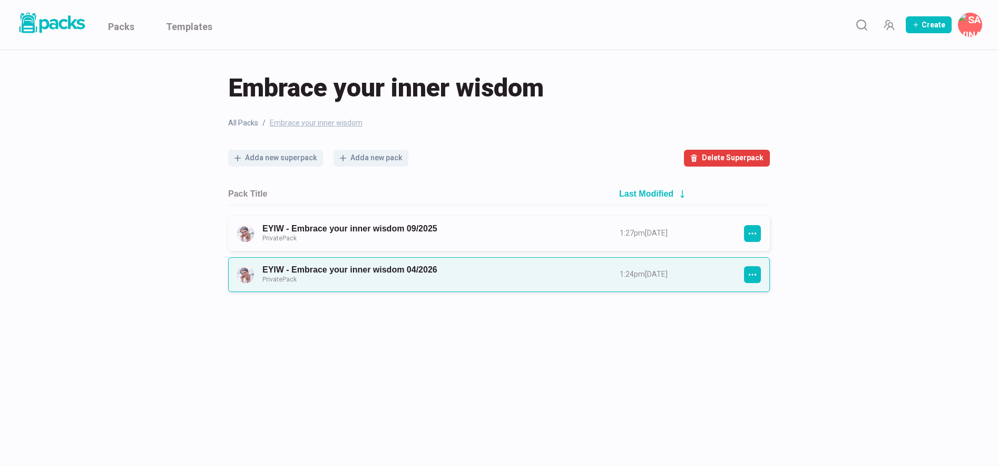
click at [452, 270] on link "EYIW - Embrace your inner wisdom 04/2026 Private Pack" at bounding box center [432, 275] width 338 height 20
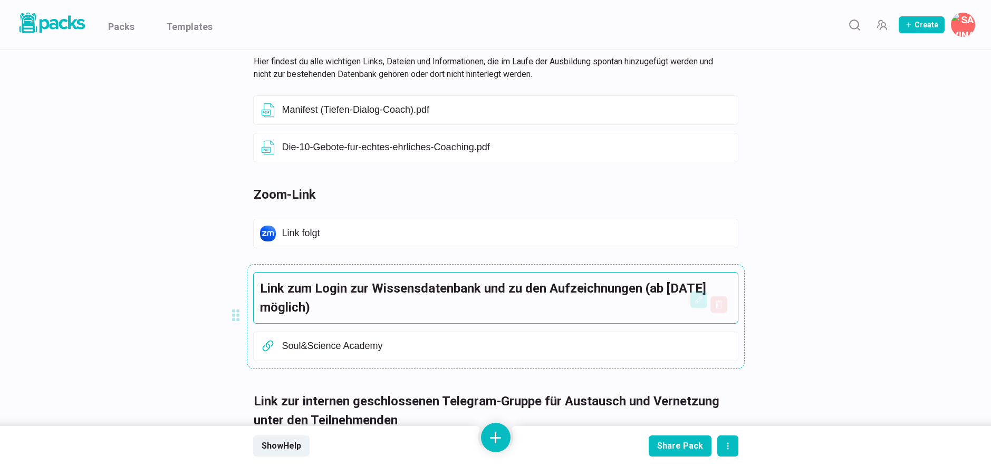
scroll to position [153, 0]
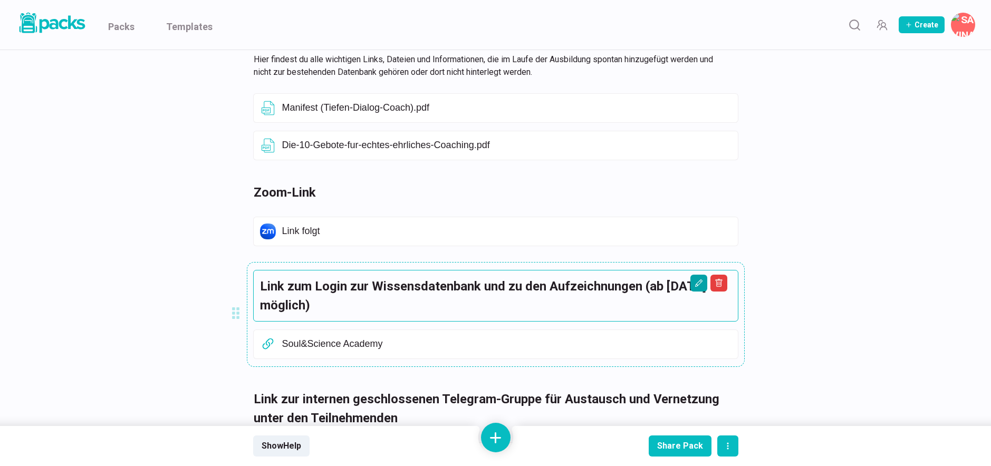
click at [698, 282] on icon "Edit asset" at bounding box center [698, 283] width 8 height 8
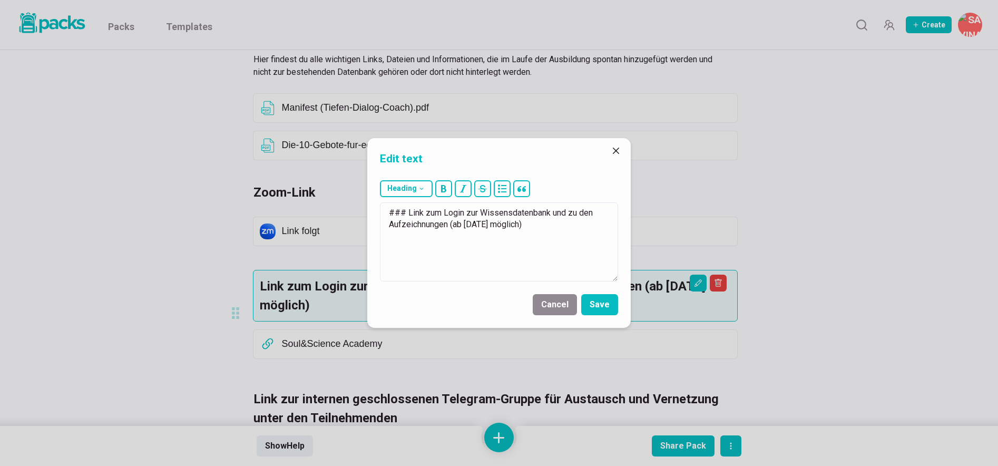
drag, startPoint x: 549, startPoint y: 226, endPoint x: 363, endPoint y: 203, distance: 186.9
click at [364, 203] on div "Edit text Heading # H1 ## H2 ### H3 ### Link zum Login zur Wissensdatenbank und…" at bounding box center [499, 233] width 998 height 466
type textarea "### Link zum Login zur Wissensdatenbank und ab Start Live-Academy auch zu den A…"
click at [608, 299] on button "Save" at bounding box center [599, 304] width 37 height 21
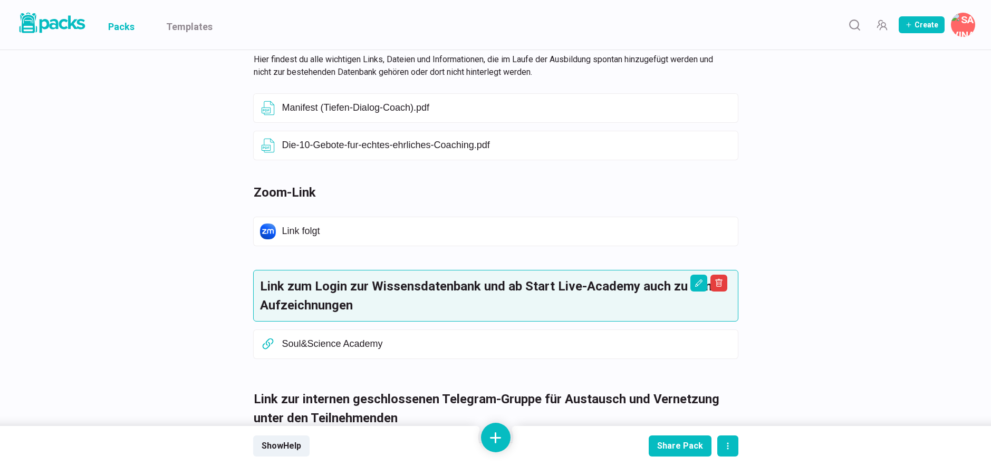
click at [121, 27] on link "Packs" at bounding box center [121, 25] width 26 height 50
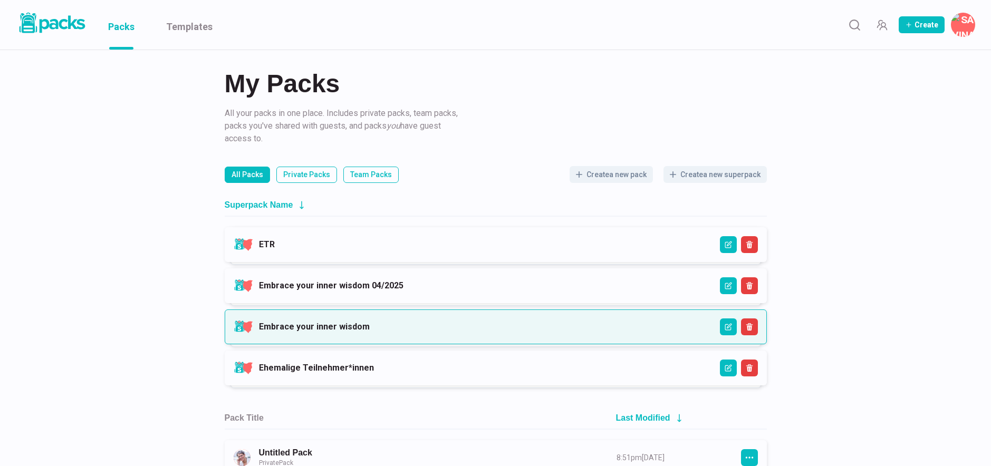
click at [360, 322] on link "Embrace your inner wisdom" at bounding box center [314, 327] width 111 height 10
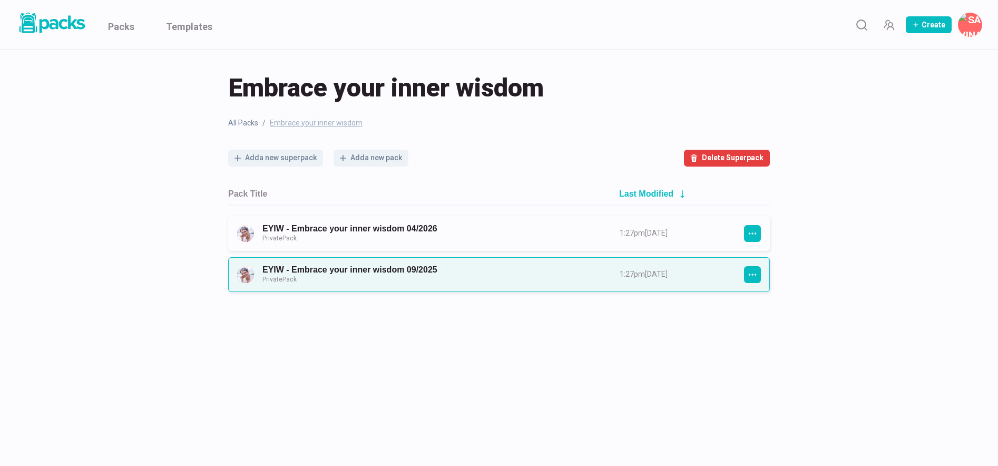
click at [460, 273] on link "EYIW - Embrace your inner wisdom 09/2025 Private Pack" at bounding box center [432, 275] width 338 height 20
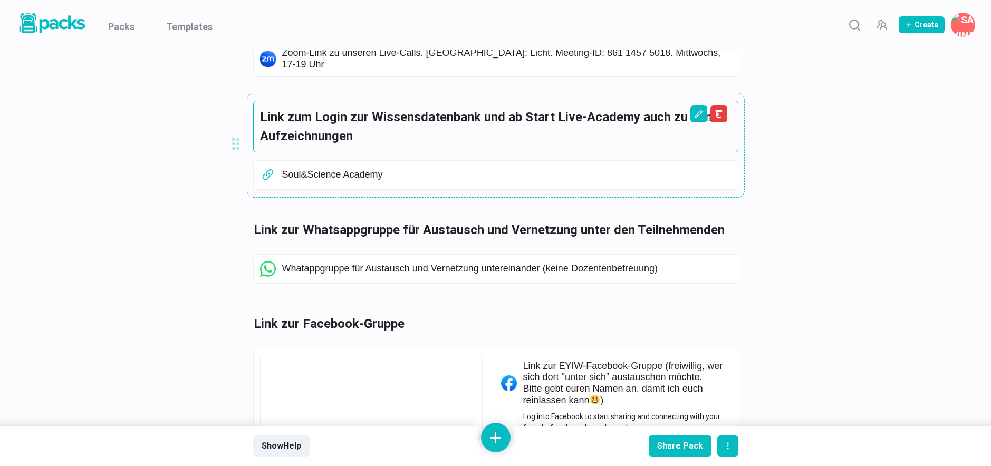
scroll to position [298, 0]
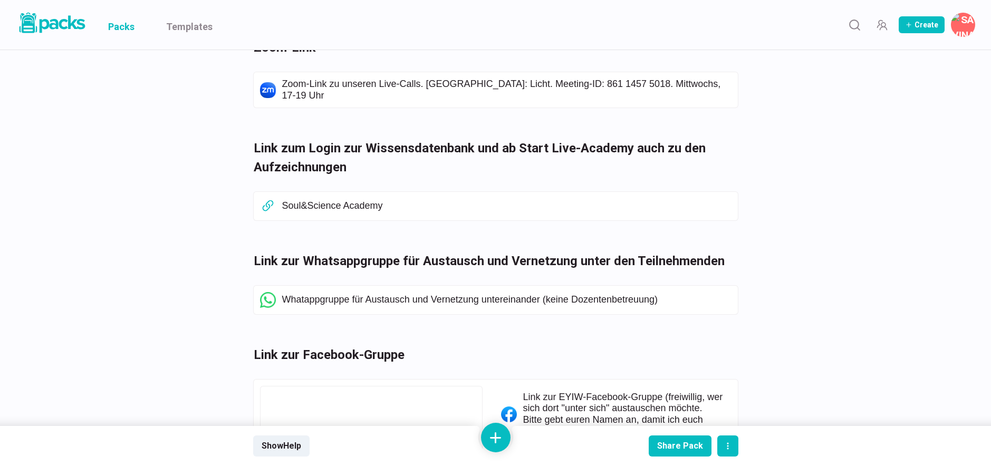
click at [124, 21] on link "Packs" at bounding box center [121, 25] width 26 height 50
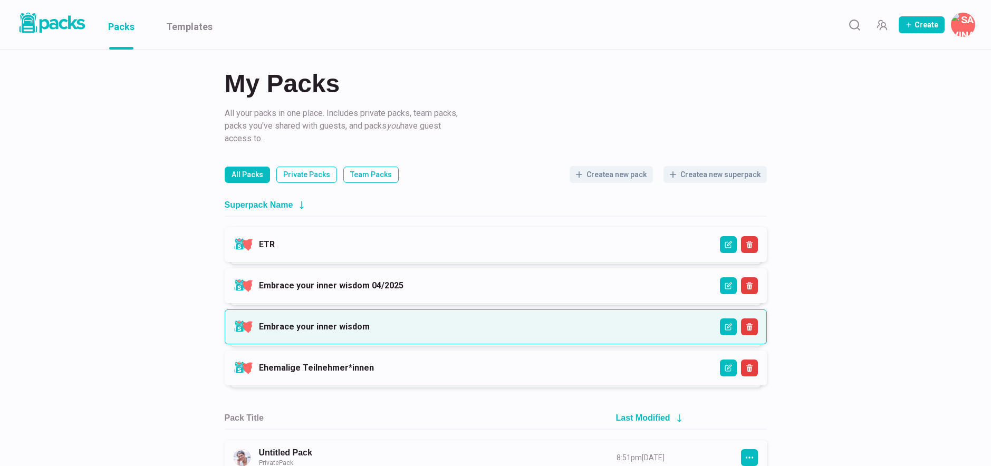
click at [370, 322] on link "Embrace your inner wisdom" at bounding box center [314, 327] width 111 height 10
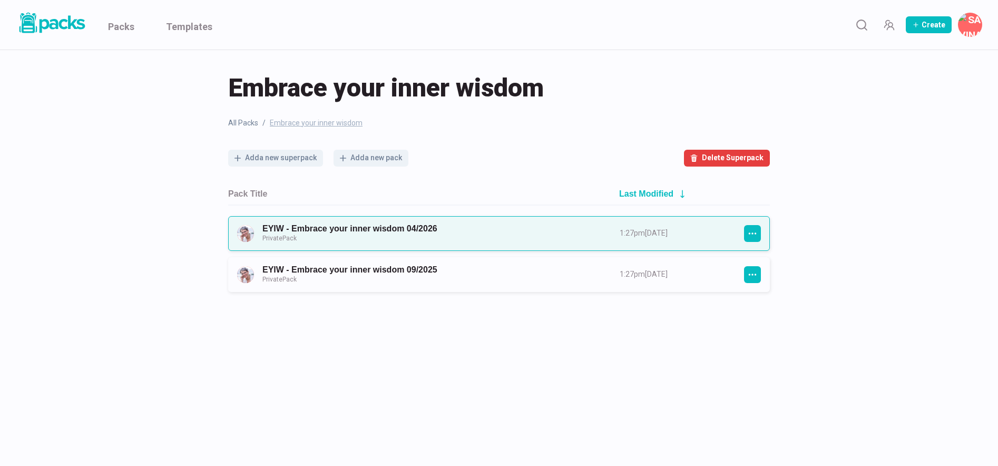
click at [444, 240] on link "EYIW - Embrace your inner wisdom 04/2026 Private Pack" at bounding box center [432, 234] width 338 height 20
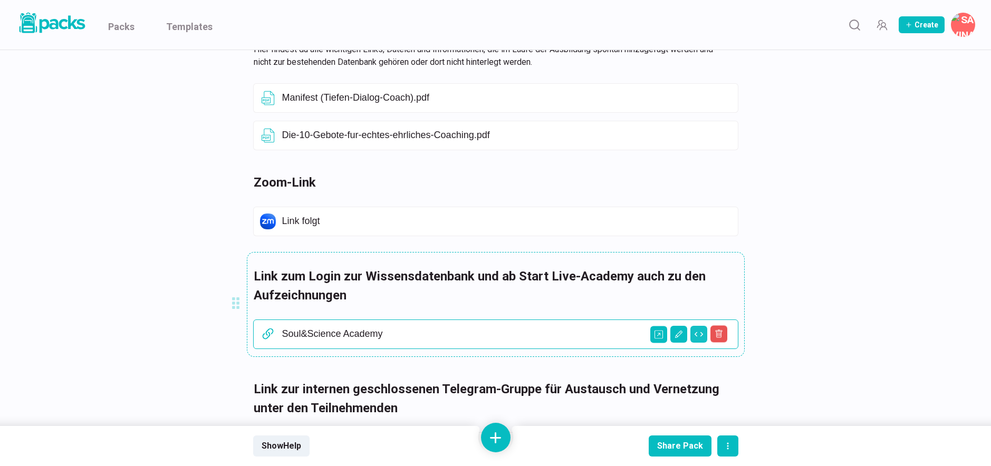
scroll to position [189, 0]
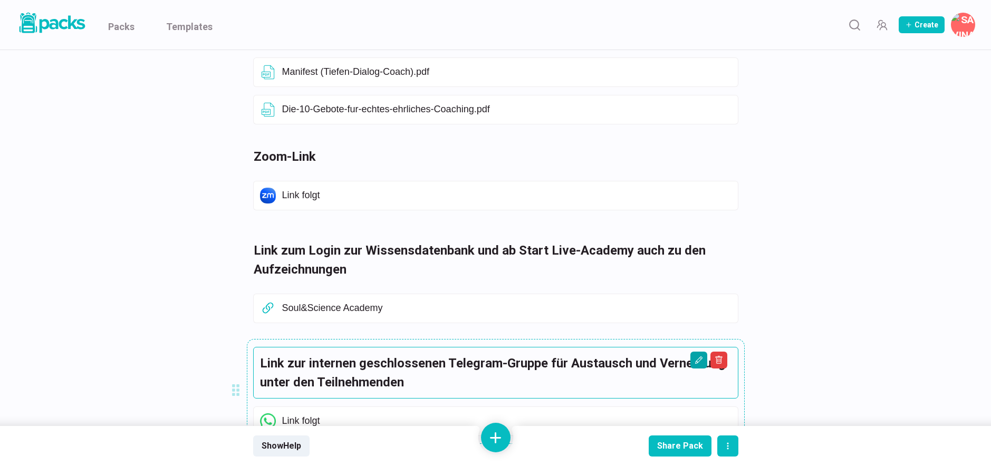
click at [701, 360] on icon "Edit asset" at bounding box center [698, 360] width 8 height 8
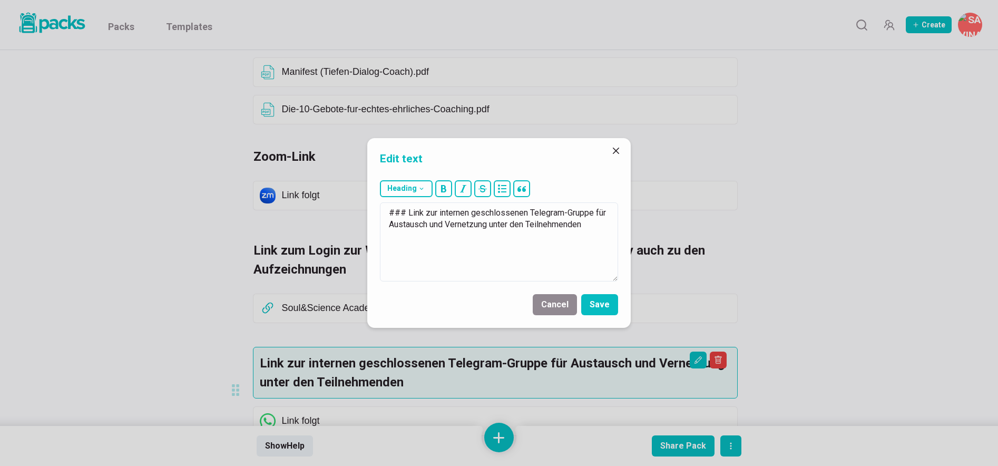
drag, startPoint x: 596, startPoint y: 228, endPoint x: 367, endPoint y: 214, distance: 228.7
click at [367, 214] on div "Heading # H1 ## H2 ### H3 ### Link zur internen geschlossenen Telegram-Gruppe f…" at bounding box center [499, 231] width 264 height 110
click at [603, 304] on button "Save" at bounding box center [599, 304] width 37 height 21
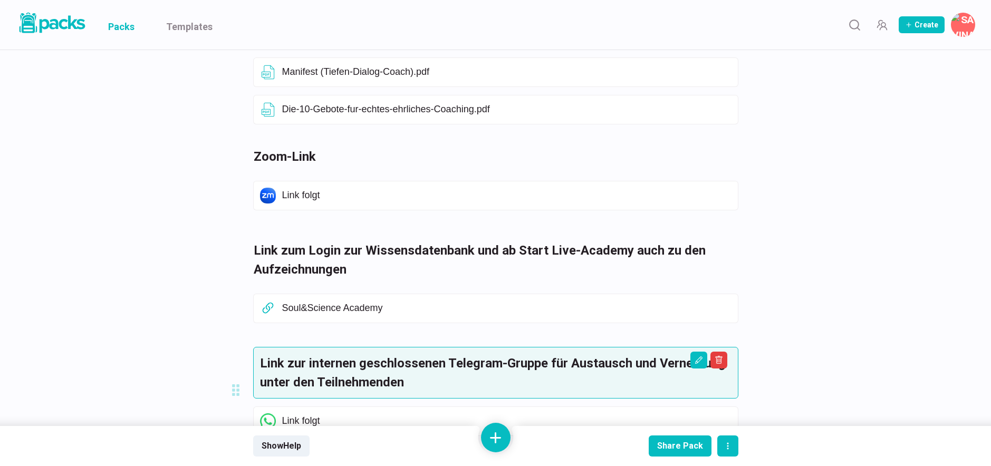
click at [131, 24] on link "Packs" at bounding box center [121, 25] width 26 height 50
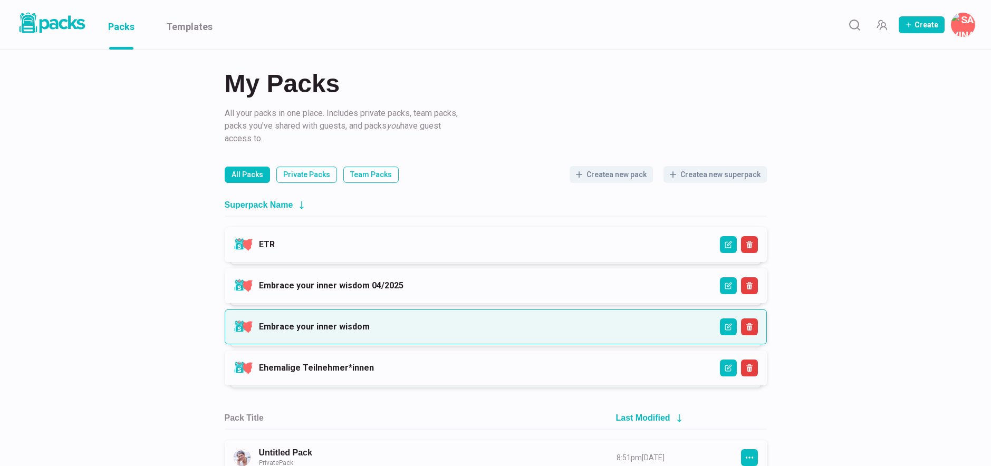
click at [370, 332] on link "Embrace your inner wisdom" at bounding box center [314, 327] width 111 height 10
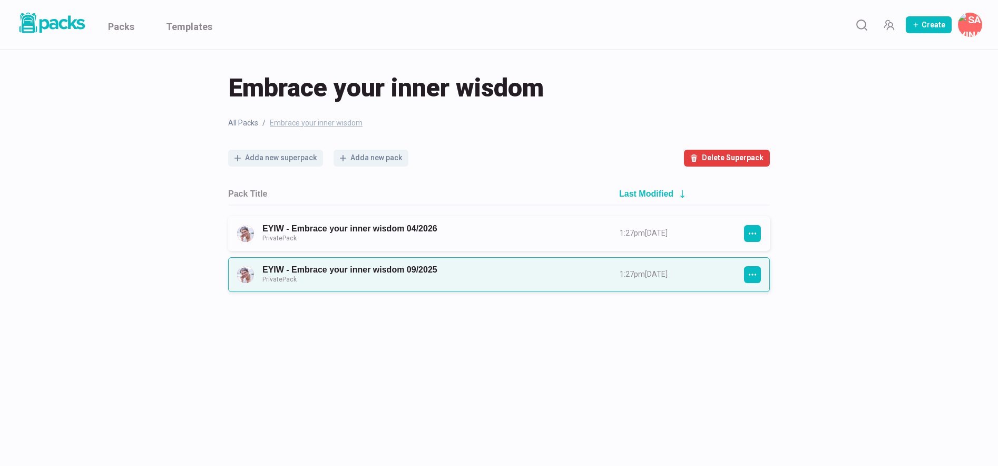
click at [455, 279] on link "EYIW - Embrace your inner wisdom 09/2025 Private Pack" at bounding box center [432, 275] width 338 height 20
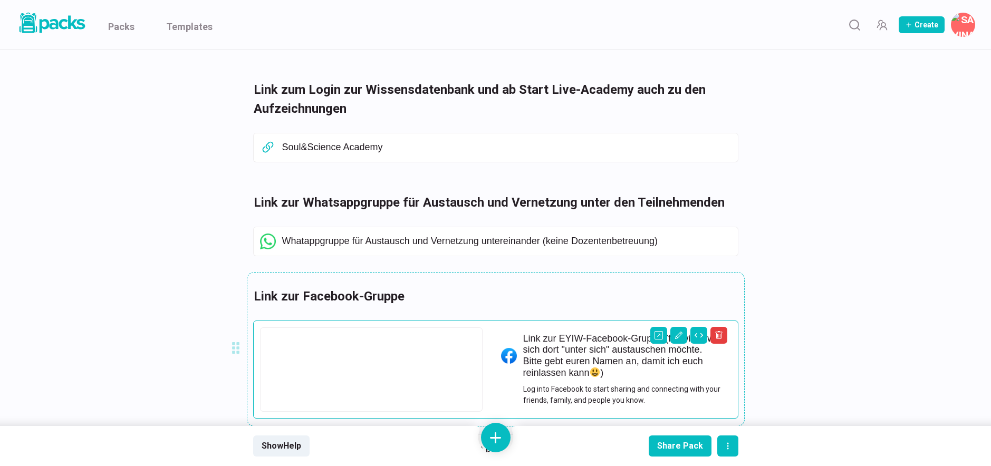
scroll to position [358, 0]
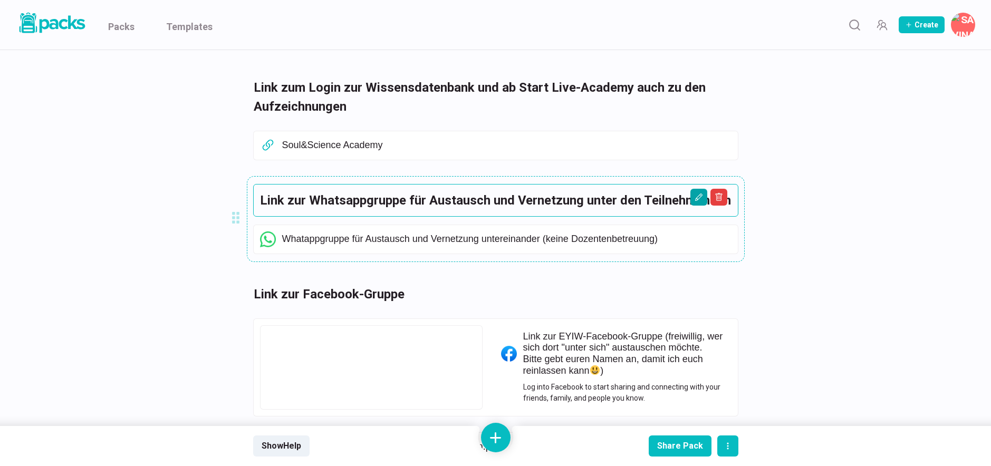
click at [695, 193] on icon "Edit asset" at bounding box center [698, 197] width 8 height 8
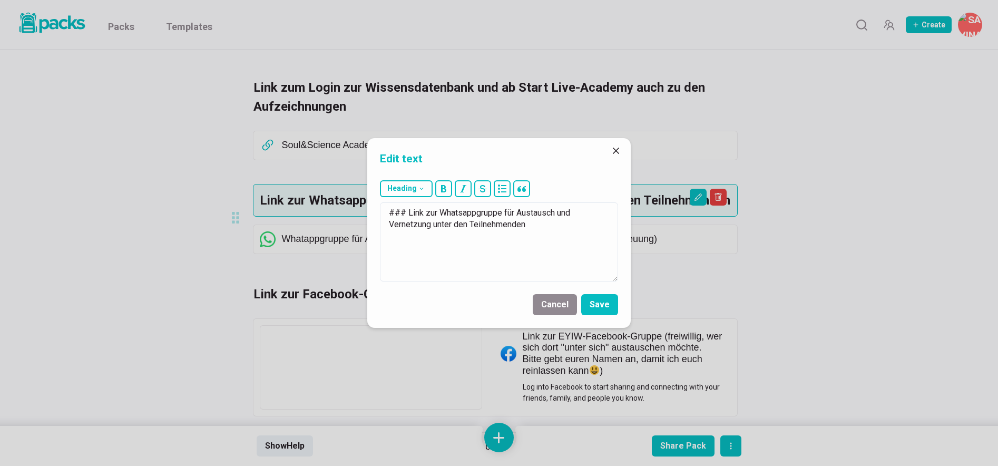
drag, startPoint x: 550, startPoint y: 228, endPoint x: 355, endPoint y: 203, distance: 196.0
click at [355, 197] on div "Edit text Heading # H1 ## H2 ### H3 ### Link zur Whatsappgruppe für Austausch u…" at bounding box center [499, 233] width 998 height 466
type textarea "### Link zur internen geschlossenen Telegram-Gruppe für Austausch und Vernetzun…"
click at [594, 302] on button "Save" at bounding box center [599, 304] width 37 height 21
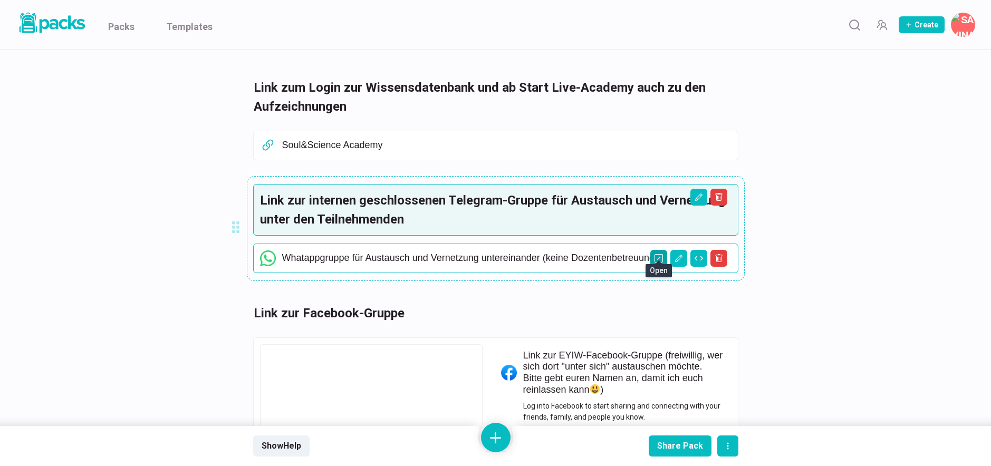
click at [659, 254] on icon "Open external link" at bounding box center [658, 258] width 8 height 8
click at [680, 254] on icon "Edit asset" at bounding box center [678, 258] width 8 height 8
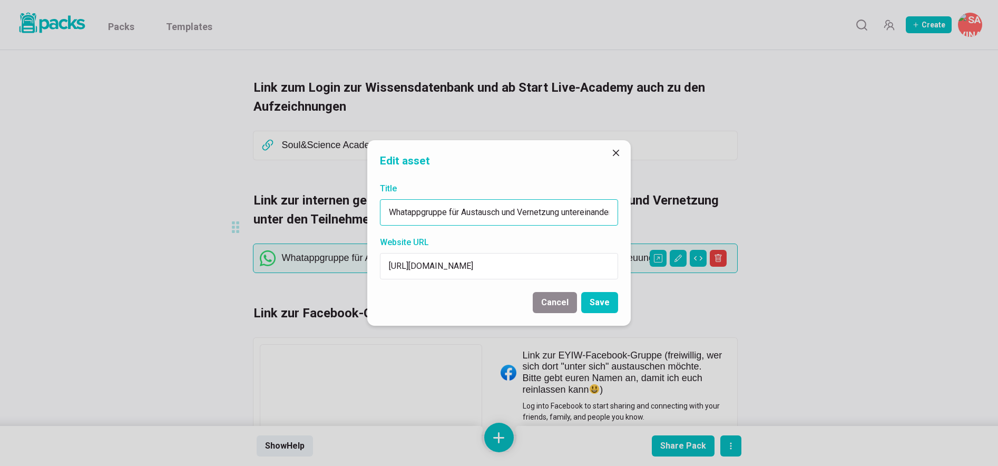
click at [424, 211] on input "Whatappgruppe für Austausch und Vernetzung untereinander (keine Dozentenbetreuu…" at bounding box center [499, 212] width 238 height 26
type input "Telegram-Gruppe für Austausch und Vernetzung untereinander (keine Dozentenbetre…"
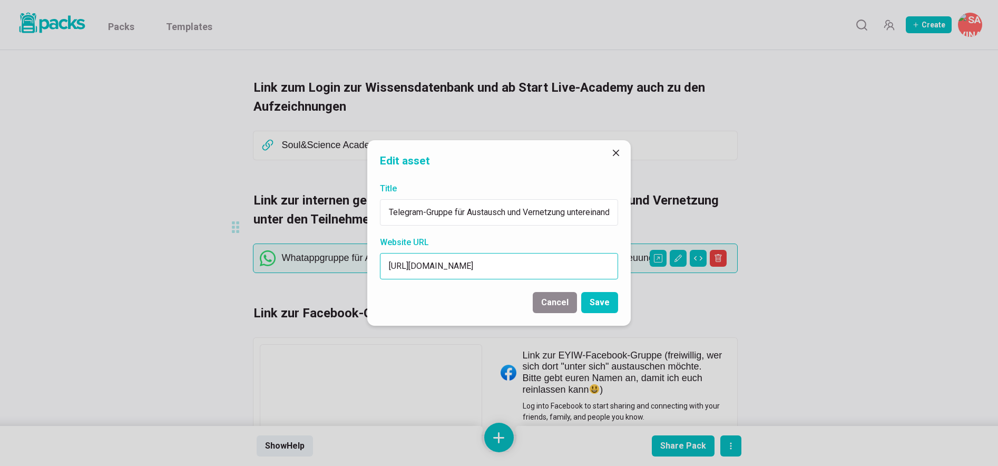
click at [567, 267] on input "[URL][DOMAIN_NAME]" at bounding box center [499, 266] width 238 height 26
paste input "[DOMAIN_NAME][URL]"
type input "[URL][DOMAIN_NAME]"
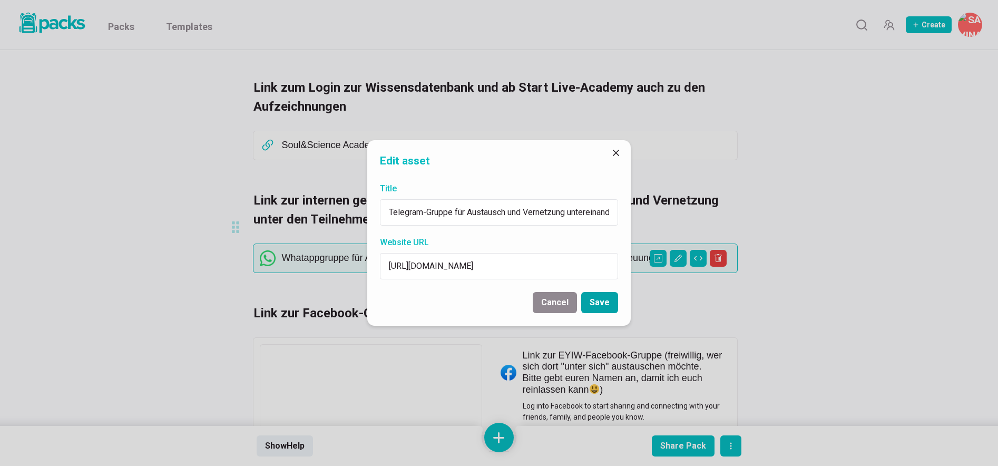
click at [600, 299] on button "Save" at bounding box center [599, 302] width 37 height 21
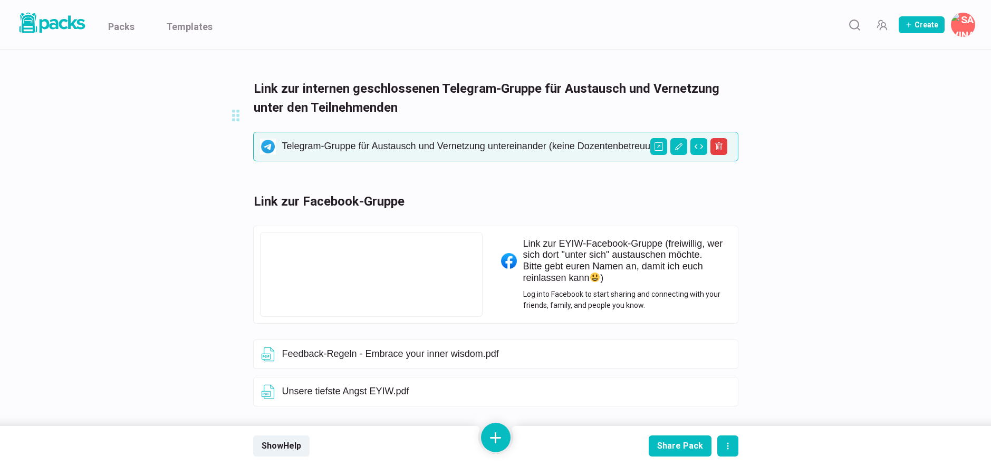
scroll to position [472, 0]
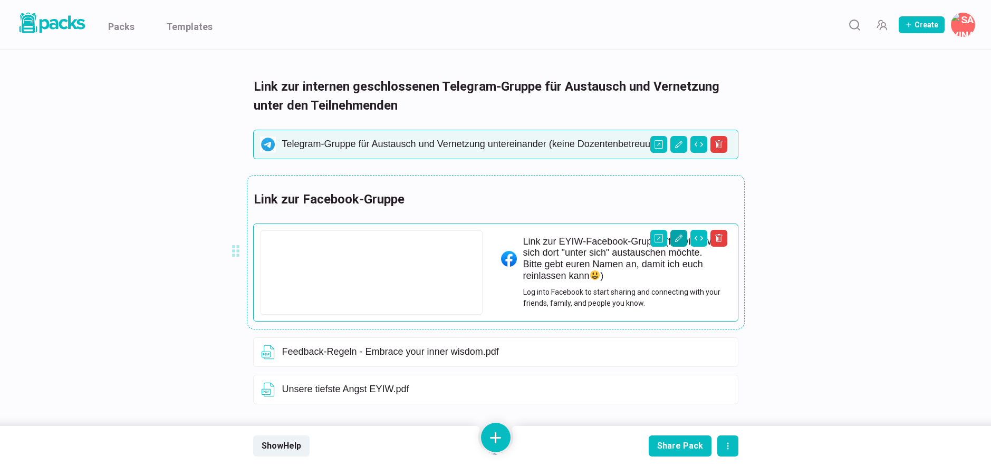
click at [679, 234] on icon "Edit asset" at bounding box center [678, 238] width 8 height 8
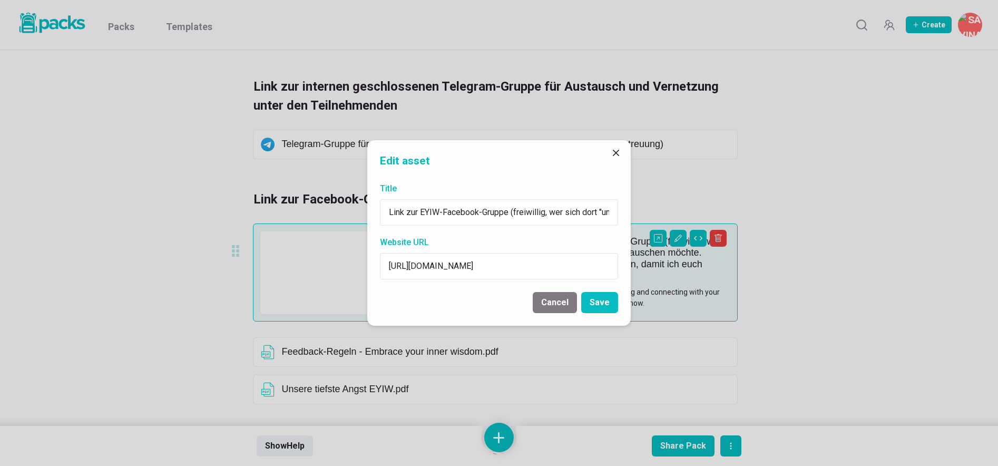
click at [564, 300] on button "Cancel" at bounding box center [555, 302] width 44 height 21
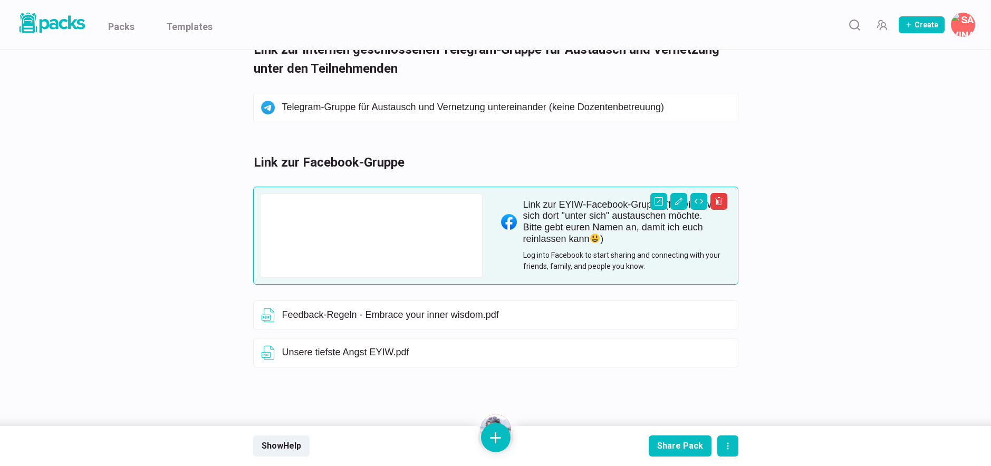
scroll to position [530, 0]
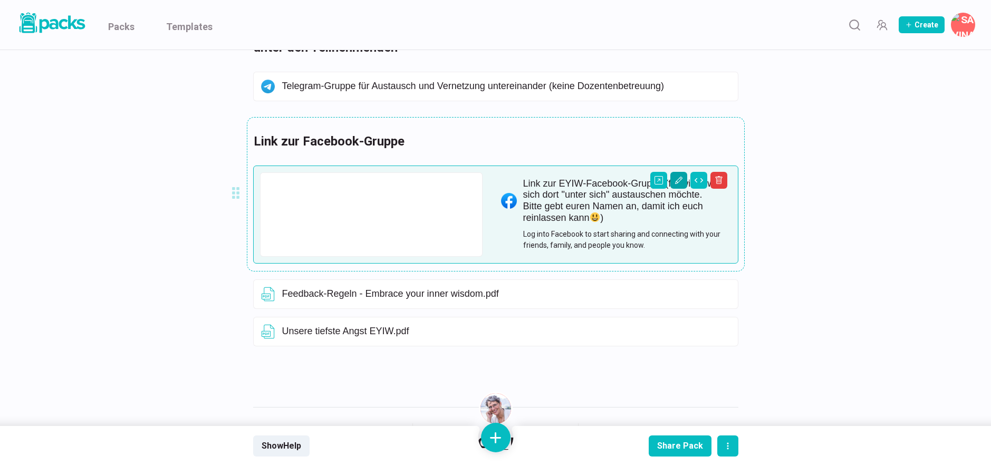
click at [680, 176] on icon "Edit asset" at bounding box center [678, 180] width 8 height 8
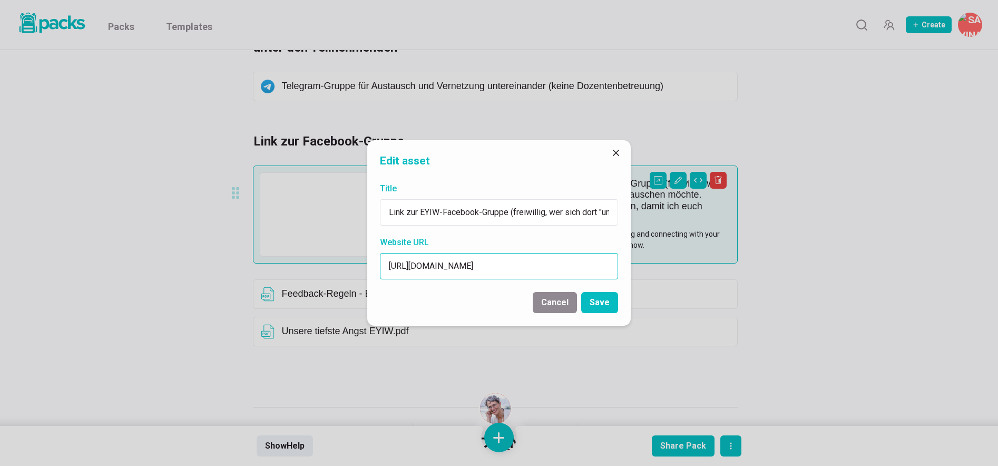
click at [516, 266] on input "[URL][DOMAIN_NAME]" at bounding box center [499, 266] width 238 height 26
paste input "02"
type input "[URL][DOMAIN_NAME]"
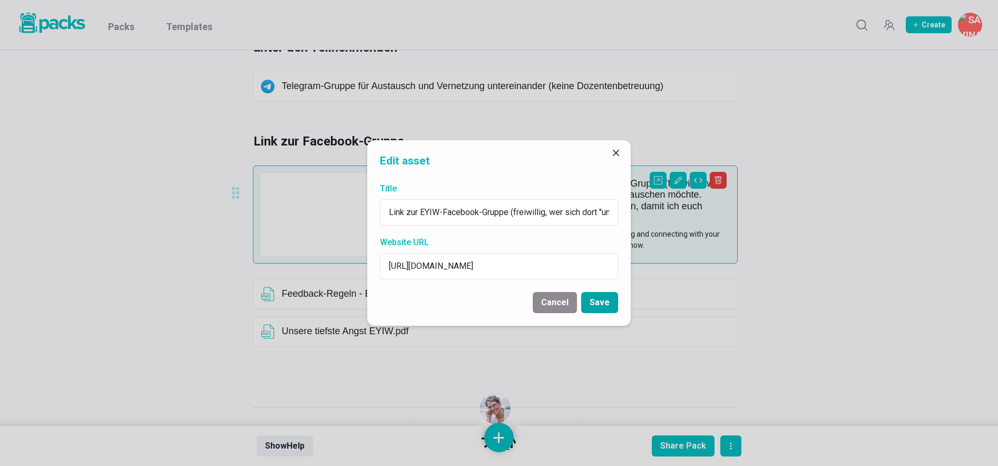
click at [602, 305] on button "Save" at bounding box center [599, 302] width 37 height 21
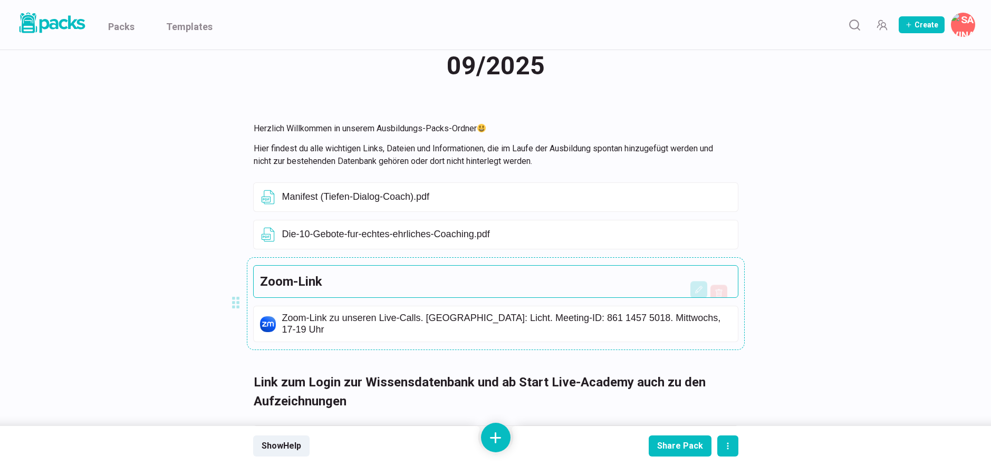
scroll to position [90, 0]
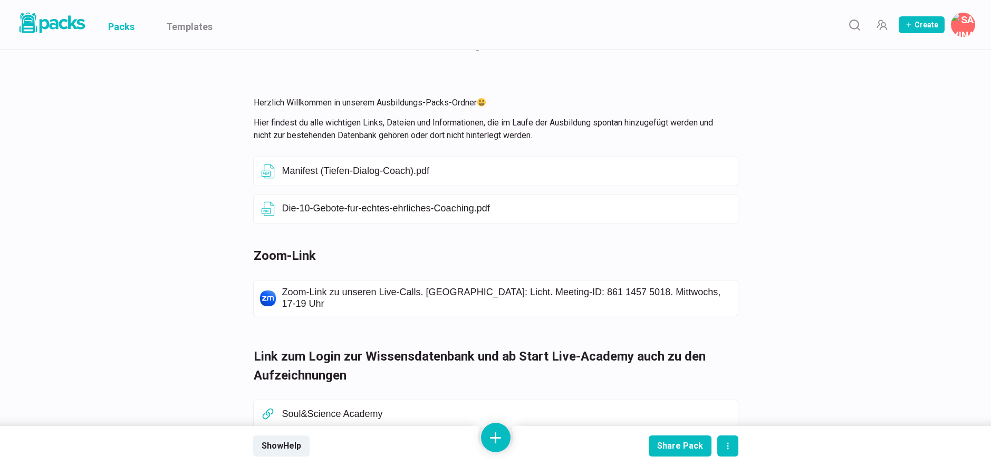
click at [113, 21] on link "Packs" at bounding box center [121, 25] width 26 height 50
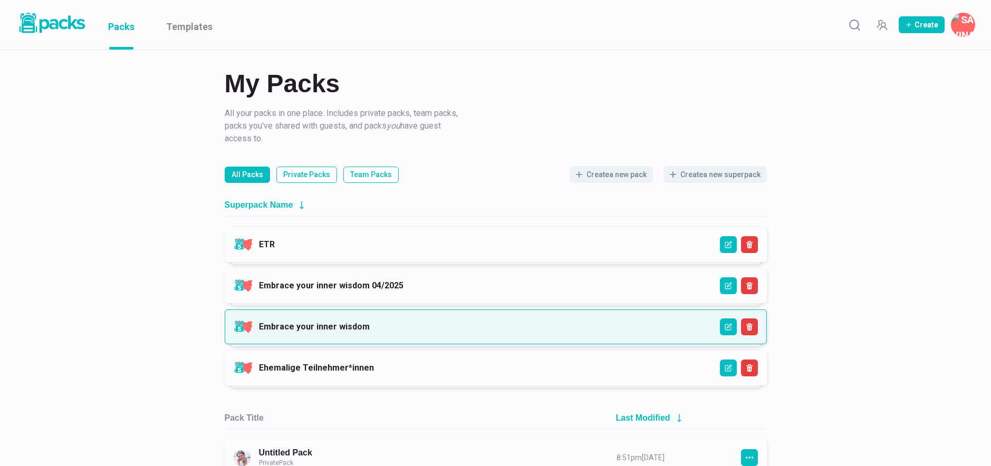
click at [370, 332] on link "Embrace your inner wisdom" at bounding box center [314, 327] width 111 height 10
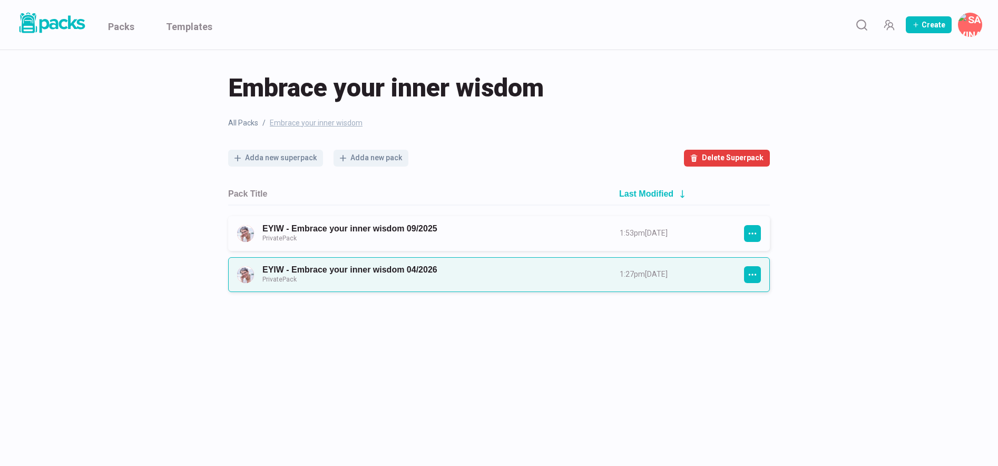
click at [463, 270] on link "EYIW - Embrace your inner wisdom 04/2026 Private Pack" at bounding box center [432, 275] width 338 height 20
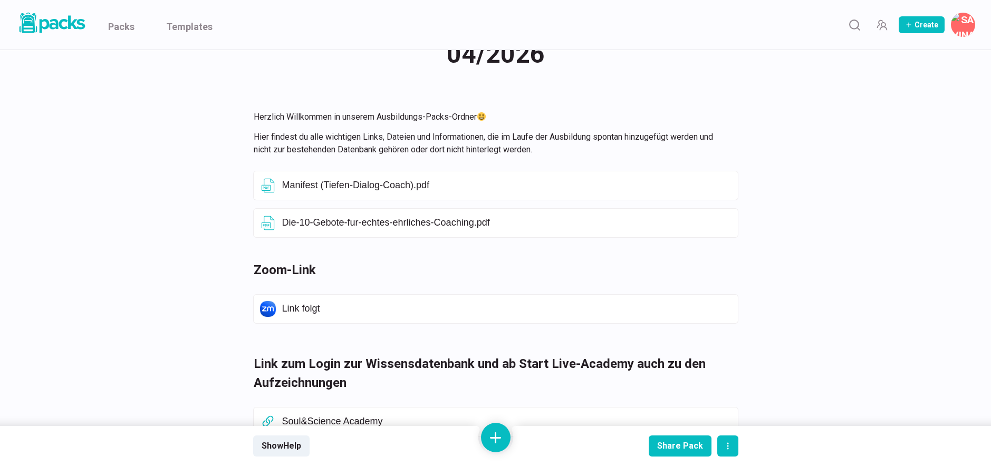
scroll to position [47, 0]
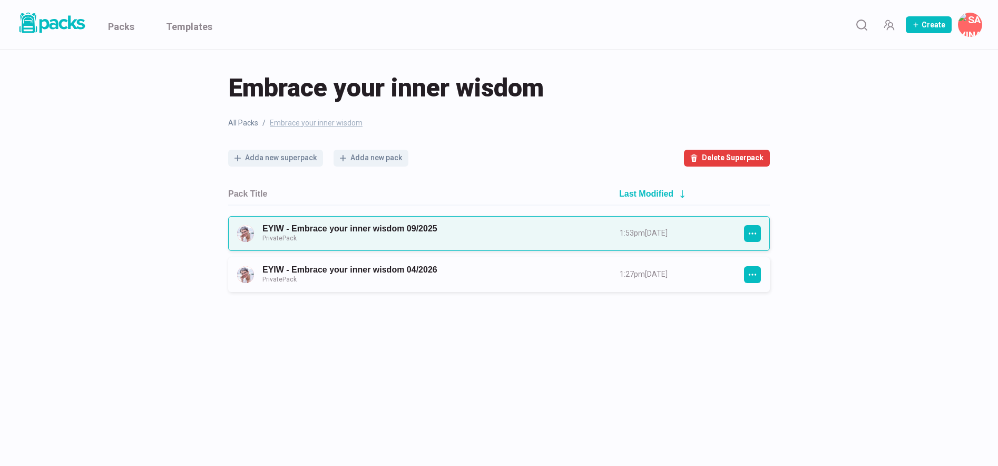
click at [444, 224] on link "EYIW - Embrace your inner wisdom 09/2025 Private Pack" at bounding box center [432, 234] width 338 height 20
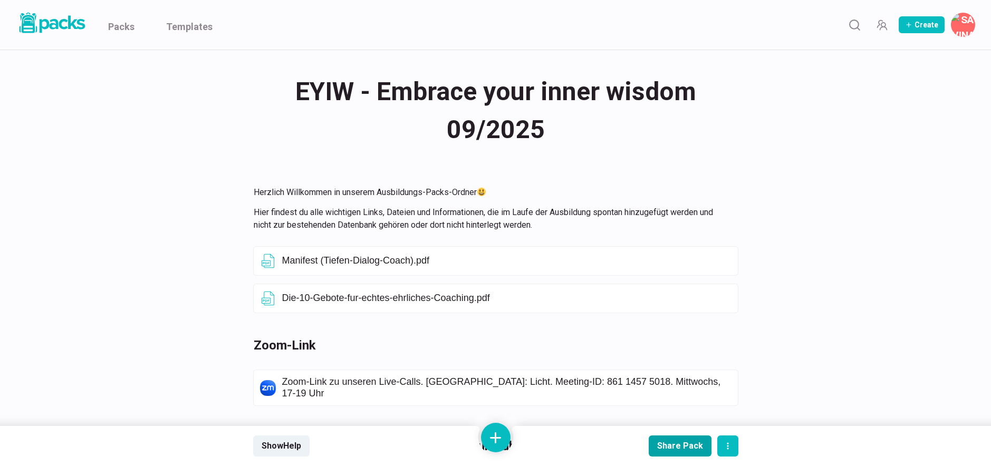
click at [667, 453] on button "Share Pack" at bounding box center [679, 445] width 63 height 21
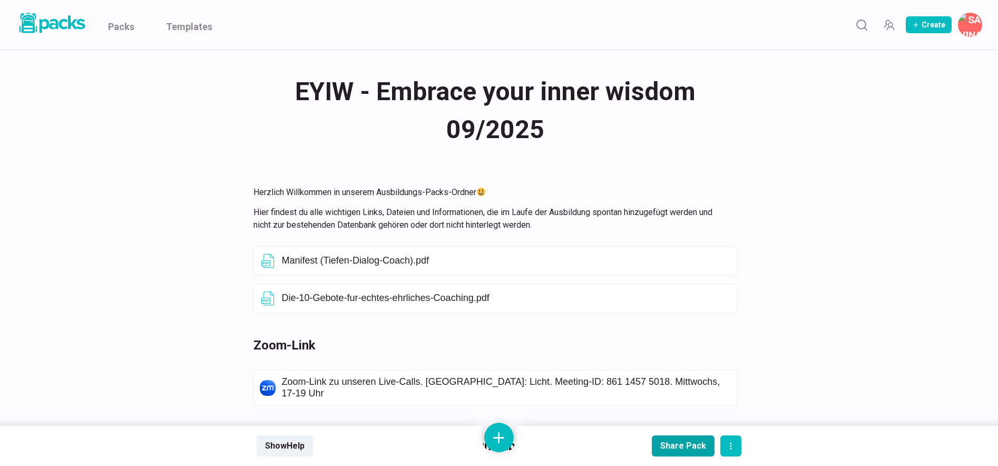
type input "[URL][DOMAIN_NAME]"
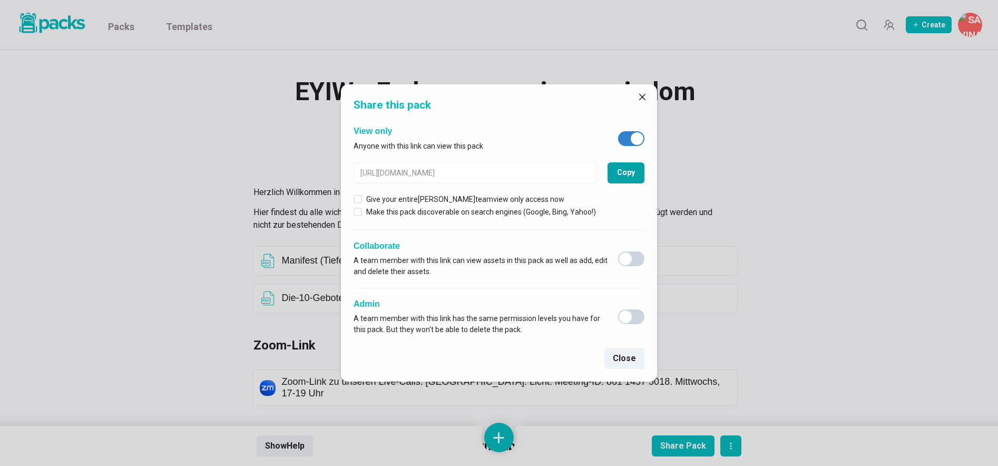
click at [630, 174] on button "Copy" at bounding box center [626, 172] width 37 height 21
click at [644, 96] on icon "Close" at bounding box center [642, 97] width 6 height 6
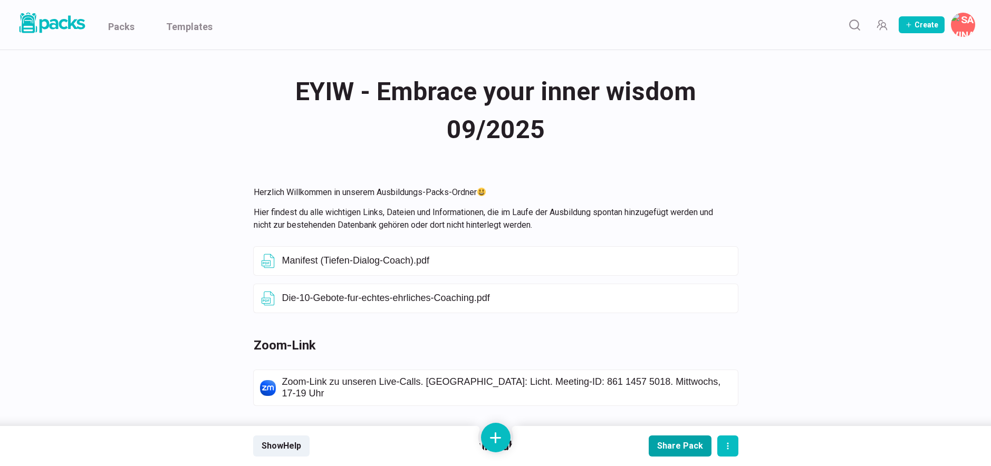
click at [683, 445] on div "Share Pack" at bounding box center [680, 446] width 46 height 10
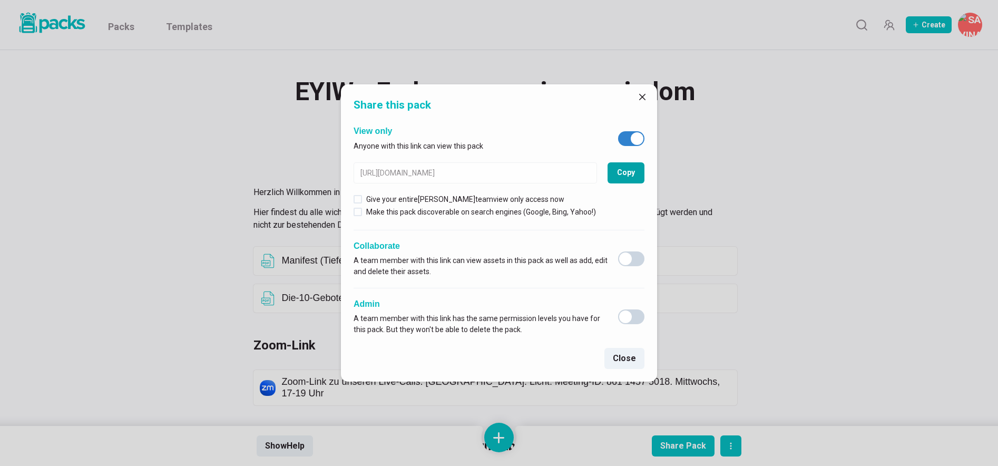
click at [617, 173] on button "Copy" at bounding box center [626, 172] width 37 height 21
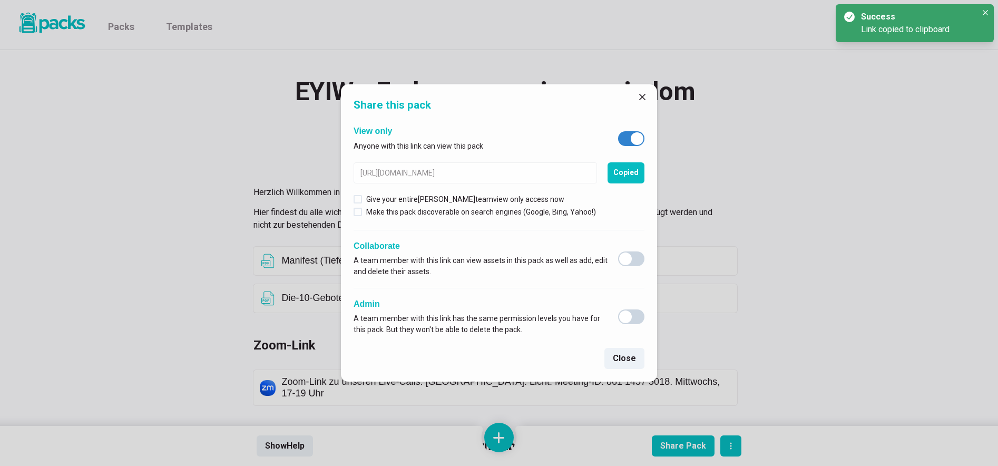
click at [618, 59] on div "Share this pack View only Anyone with this link can view this pack [URL][DOMAIN…" at bounding box center [499, 233] width 998 height 466
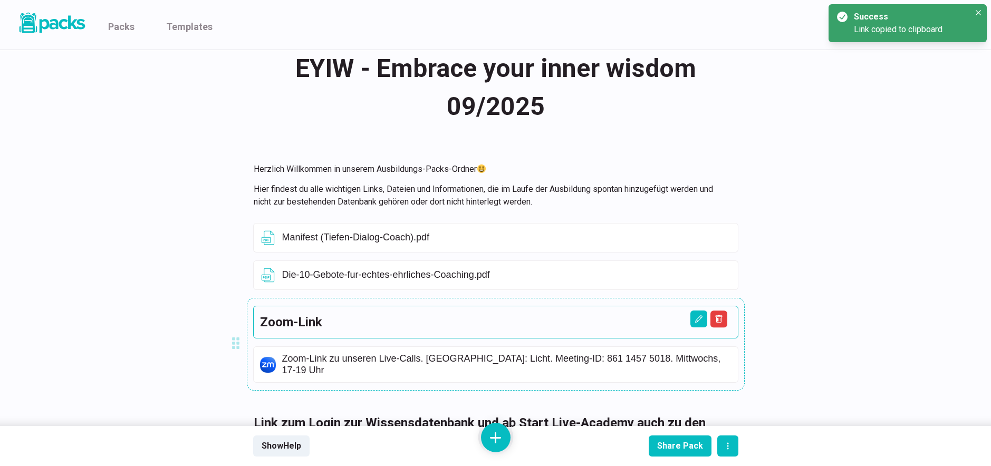
scroll to position [54, 0]
